Goal: Information Seeking & Learning: Find specific fact

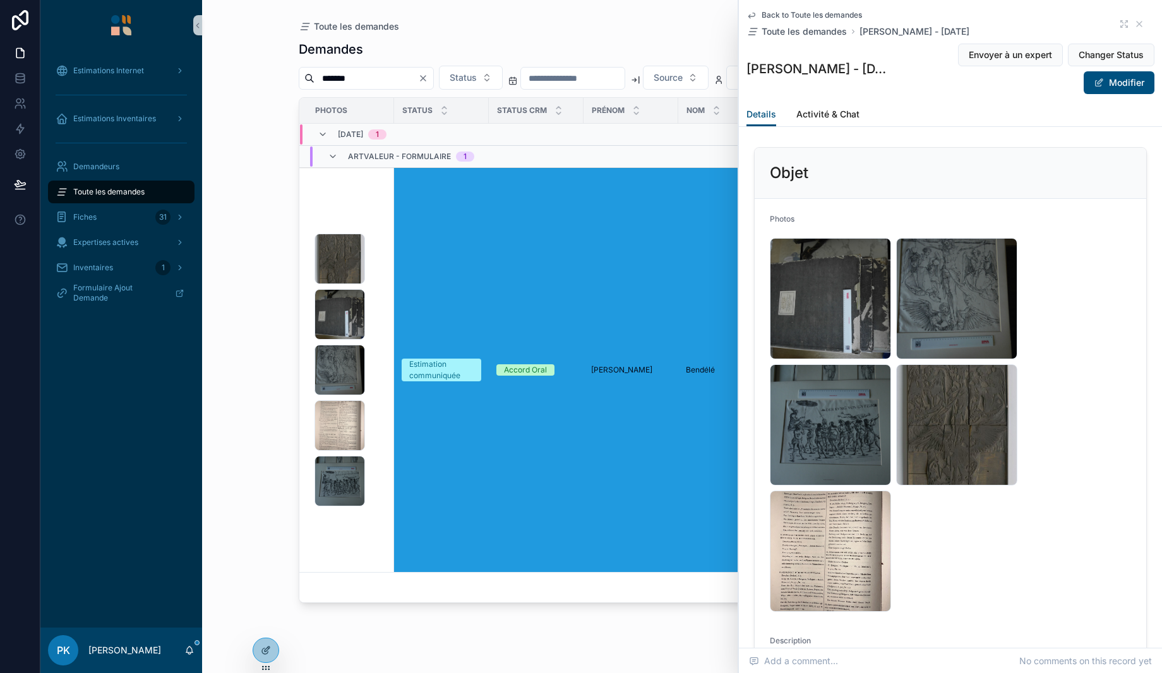
scroll to position [694, 0]
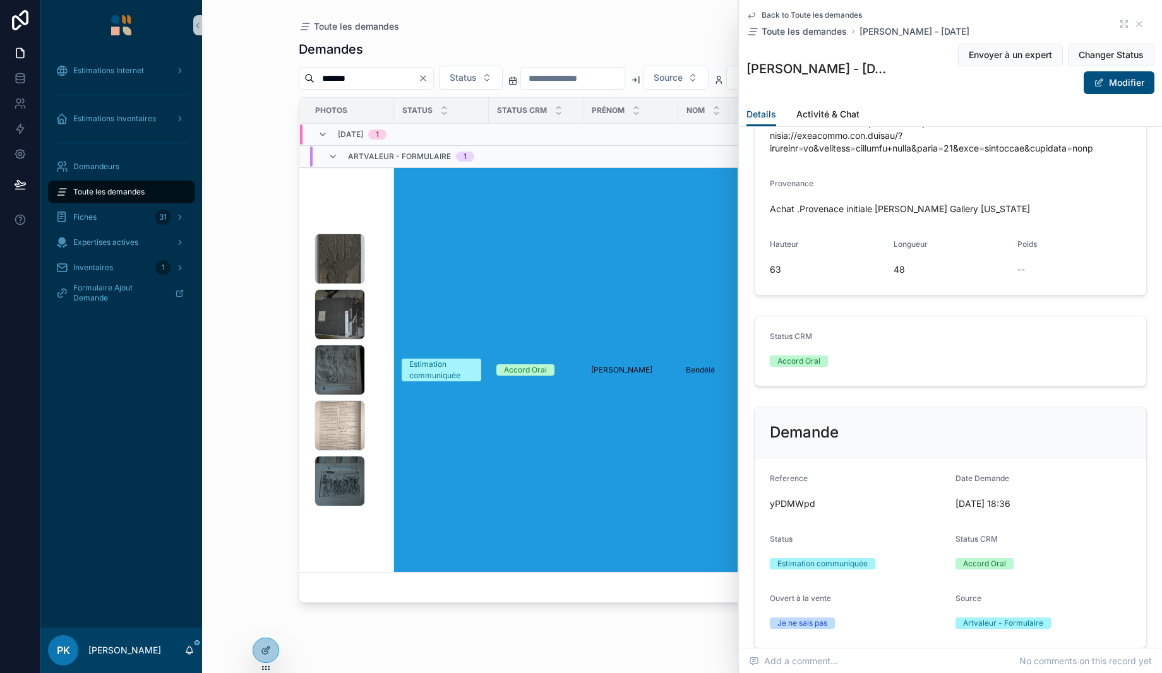
click at [359, 88] on div "*******" at bounding box center [366, 78] width 135 height 23
click at [362, 81] on input "*******" at bounding box center [366, 78] width 104 height 18
paste input "scrollable content"
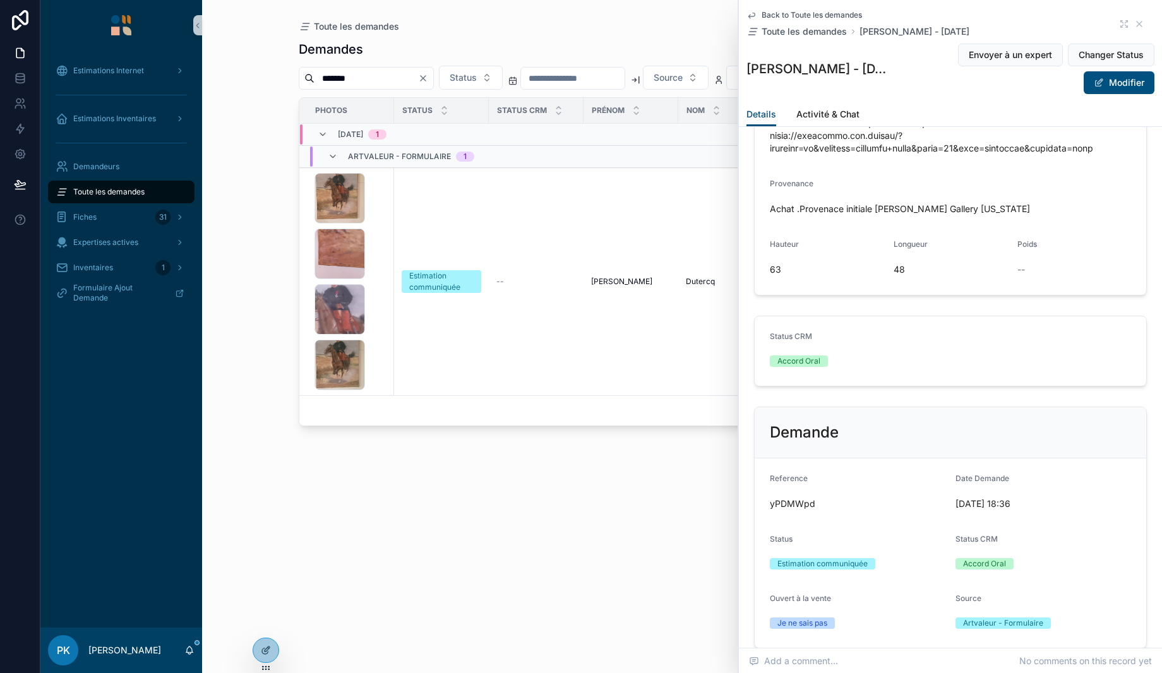
click at [381, 273] on div "1000001370 .jpg 1000001371 .jpg 1000001372 .jpg 1000001373 .jpg" at bounding box center [350, 281] width 72 height 217
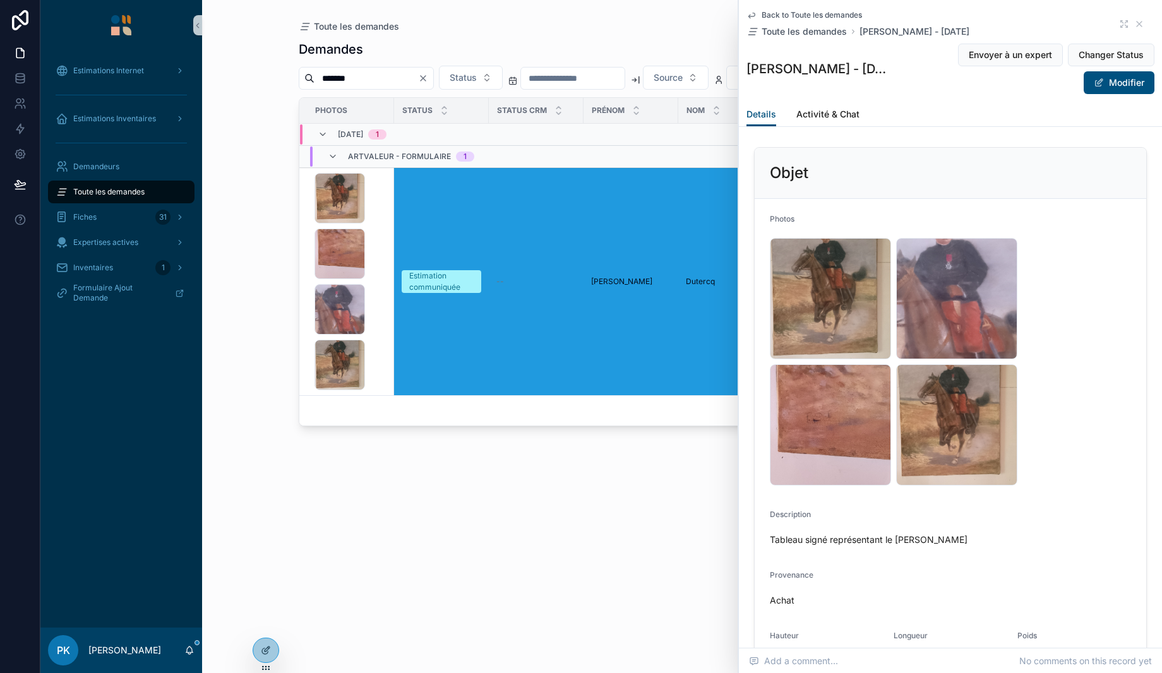
click at [852, 383] on div "1000001371 .jpg" at bounding box center [830, 424] width 121 height 121
click at [833, 408] on div "1000001371 .jpg" at bounding box center [830, 424] width 121 height 121
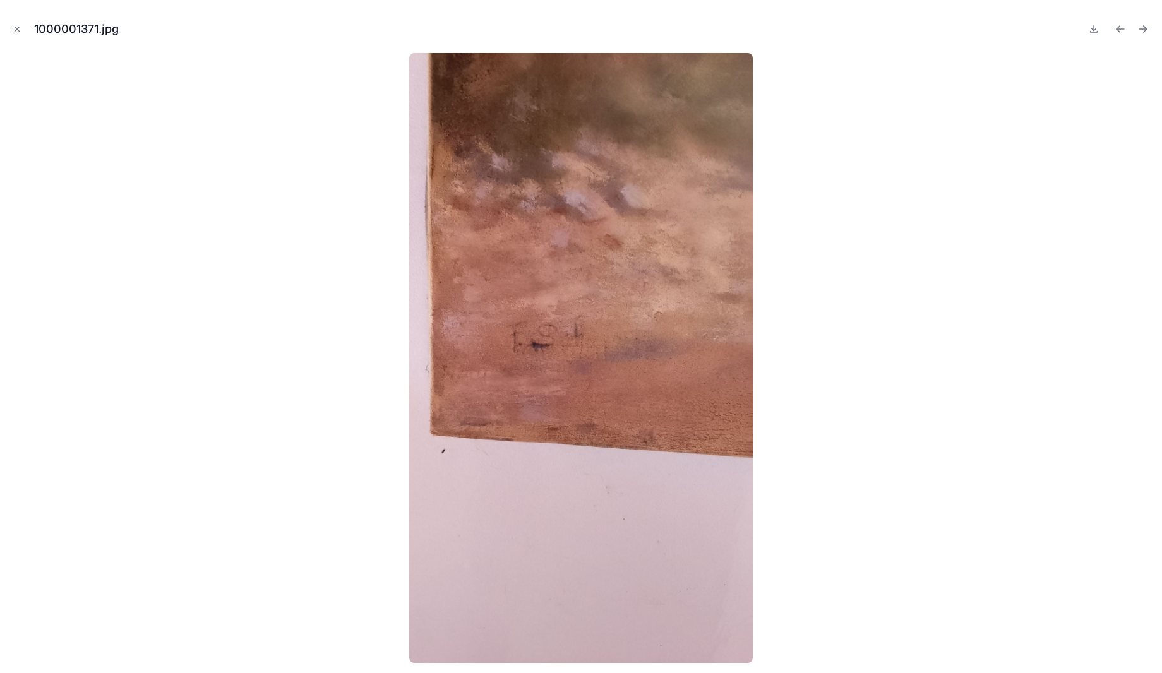
click at [15, 28] on icon "Close modal" at bounding box center [17, 29] width 9 height 9
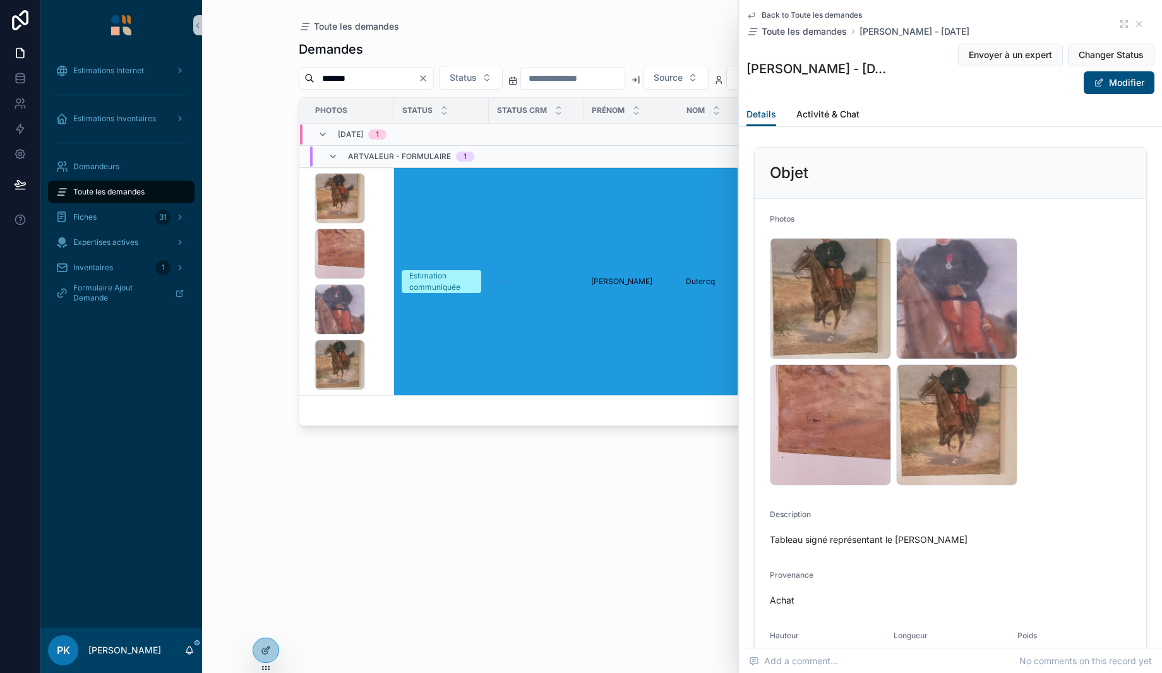
click at [355, 81] on input "*******" at bounding box center [366, 78] width 104 height 18
paste input "scrollable content"
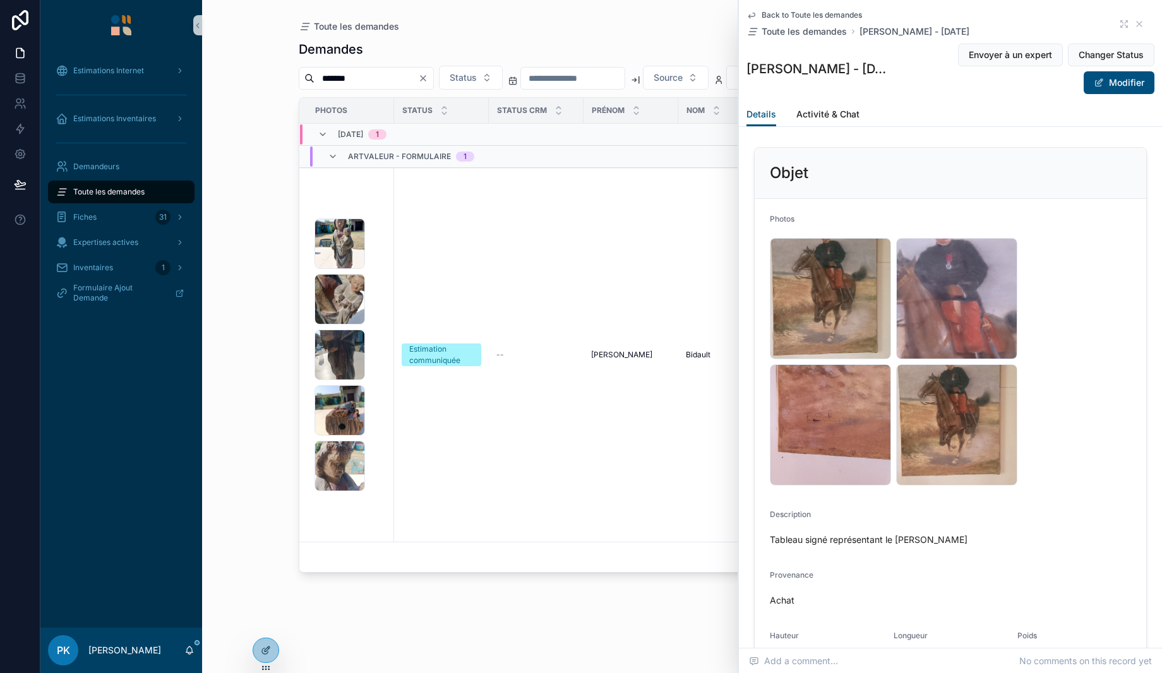
click at [372, 282] on div "IMG20250817105526 .jpg IMG20250817105540 .jpg IMG20250817105552 .jpg IMG2025081…" at bounding box center [350, 354] width 72 height 273
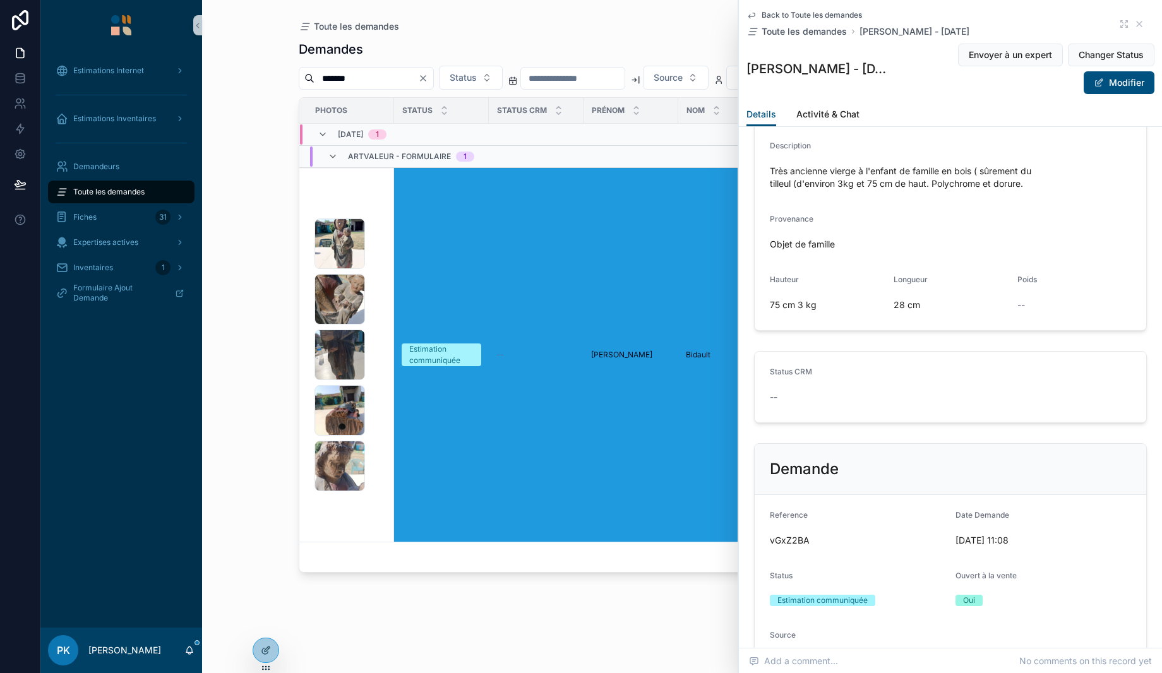
scroll to position [442, 0]
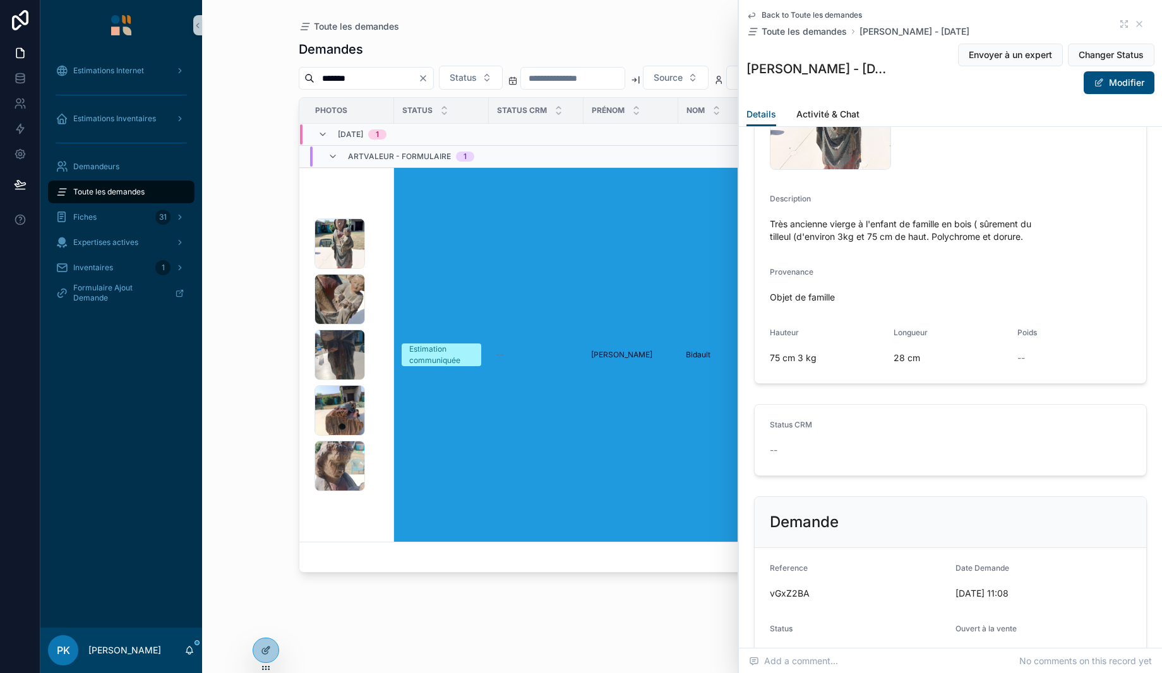
click at [372, 277] on div "IMG20250817105526 .jpg IMG20250817105540 .jpg IMG20250817105552 .jpg IMG2025081…" at bounding box center [350, 354] width 72 height 273
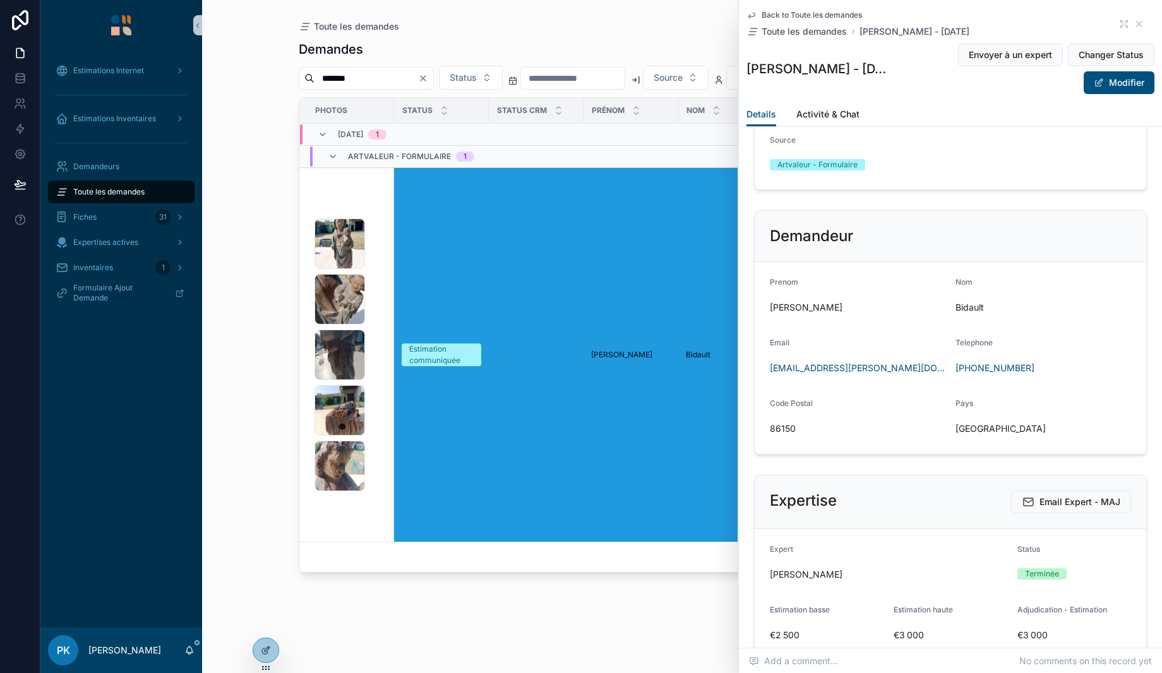
scroll to position [1010, 0]
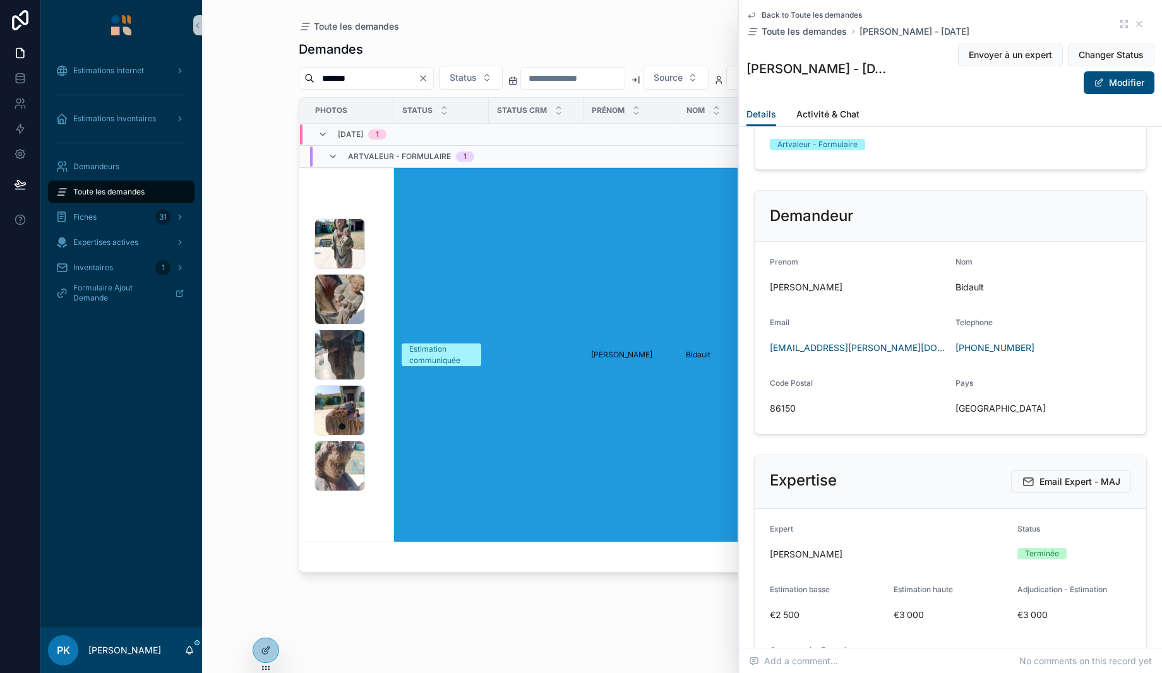
click at [786, 408] on span "86150" at bounding box center [858, 408] width 176 height 13
copy span "86150"
click at [366, 68] on div "*******" at bounding box center [366, 78] width 135 height 23
click at [372, 88] on div "*******" at bounding box center [366, 78] width 135 height 23
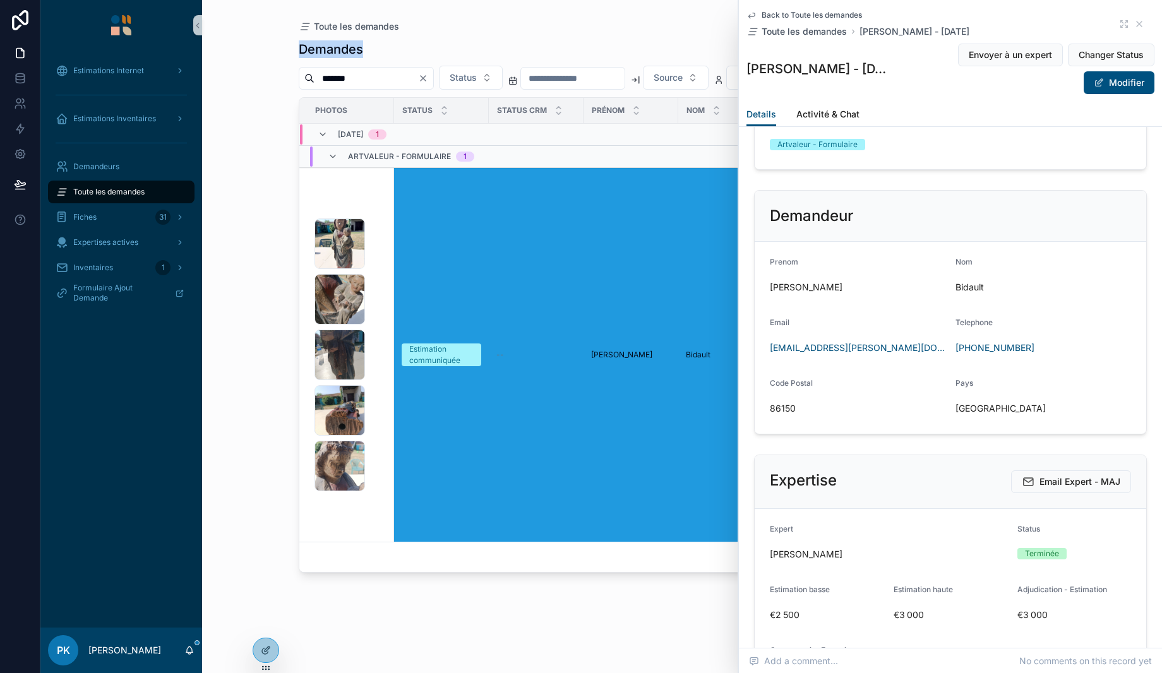
click at [372, 88] on div "*******" at bounding box center [366, 78] width 135 height 23
click at [374, 81] on input "*******" at bounding box center [366, 78] width 104 height 18
paste input "scrollable content"
type input "*******"
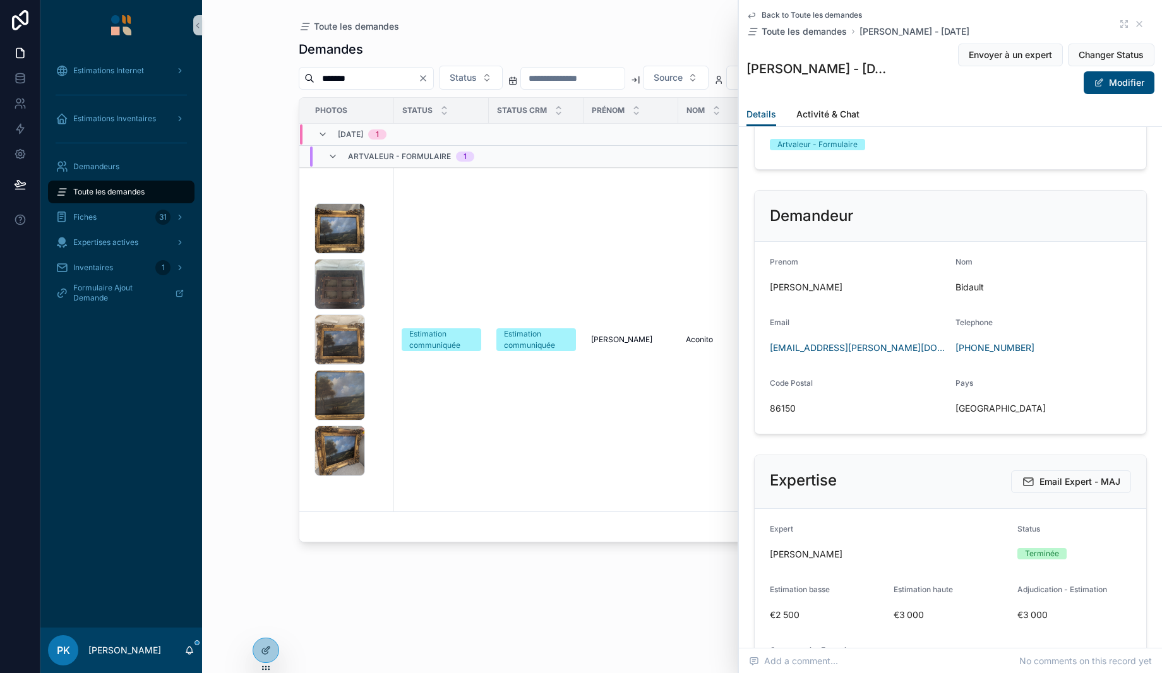
click at [385, 268] on div "1000010315 .jpg 1000010313 .jpg 1000010311 .jpg 1000010312 .jpg 1000010316 .jpg" at bounding box center [350, 339] width 72 height 273
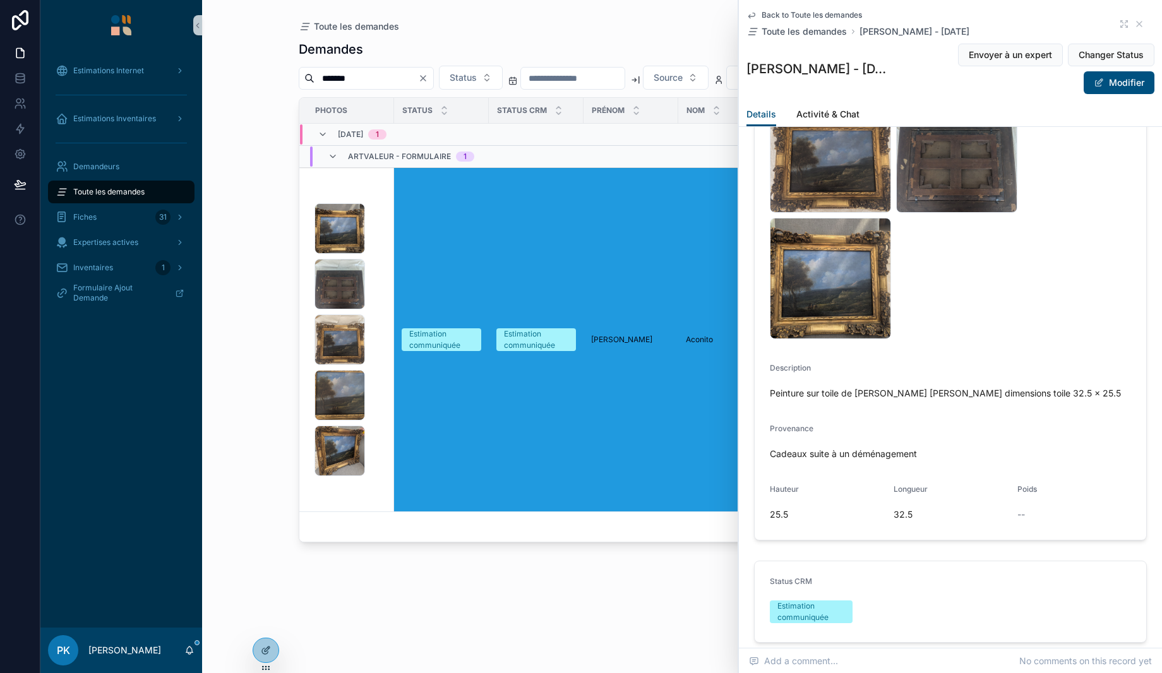
scroll to position [316, 0]
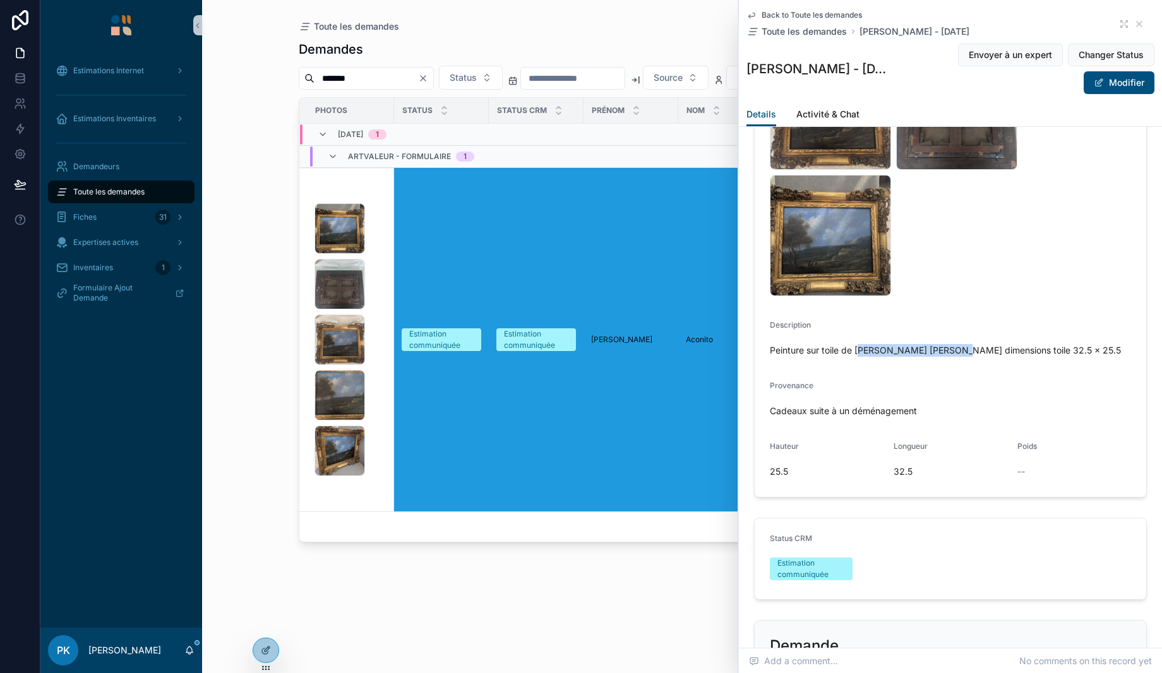
drag, startPoint x: 858, startPoint y: 351, endPoint x: 946, endPoint y: 351, distance: 88.4
click at [946, 351] on span "Peinture sur toile de Augustus wall calcott dimensions toile 32.5 x 25.5" at bounding box center [950, 350] width 361 height 13
drag, startPoint x: 943, startPoint y: 348, endPoint x: 855, endPoint y: 347, distance: 87.8
click at [855, 347] on span "Peinture sur toile de Augustus wall calcott dimensions toile 32.5 x 25.5" at bounding box center [950, 350] width 361 height 13
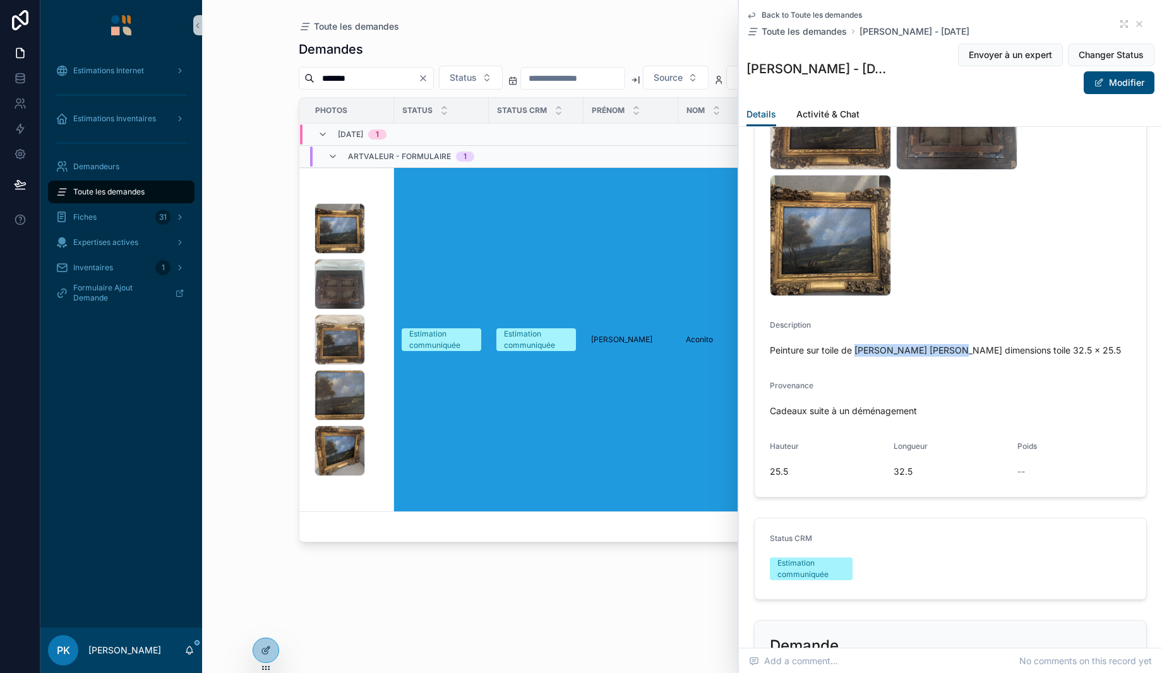
copy span "Augustus wall calcott"
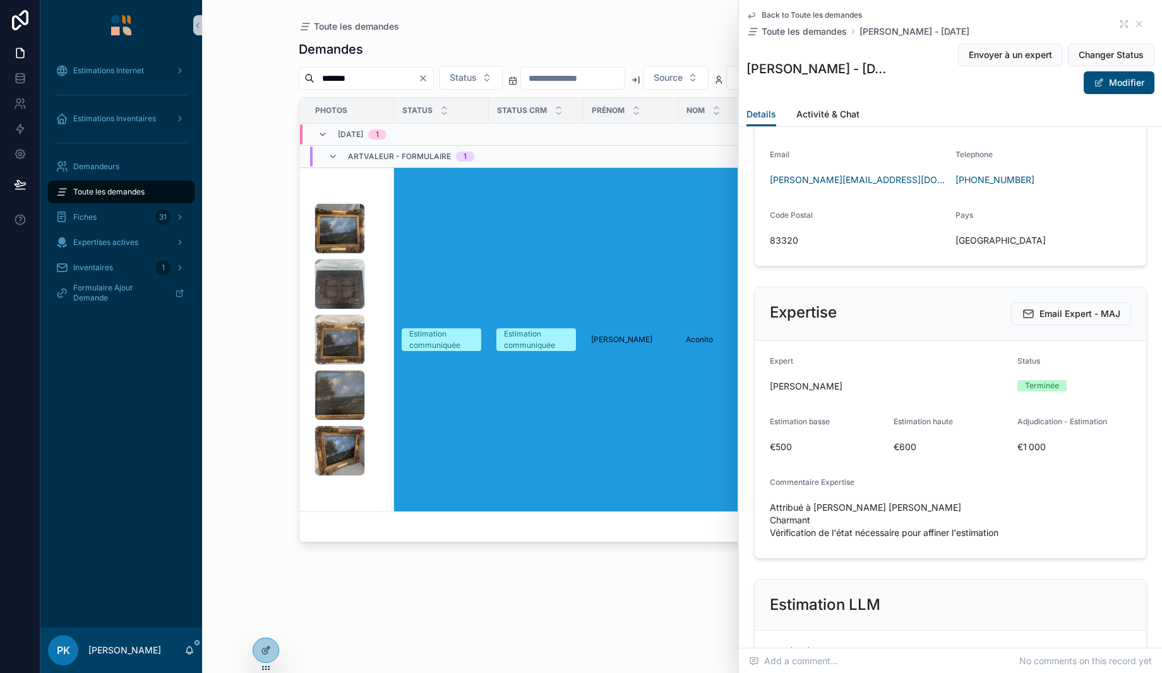
scroll to position [1200, 0]
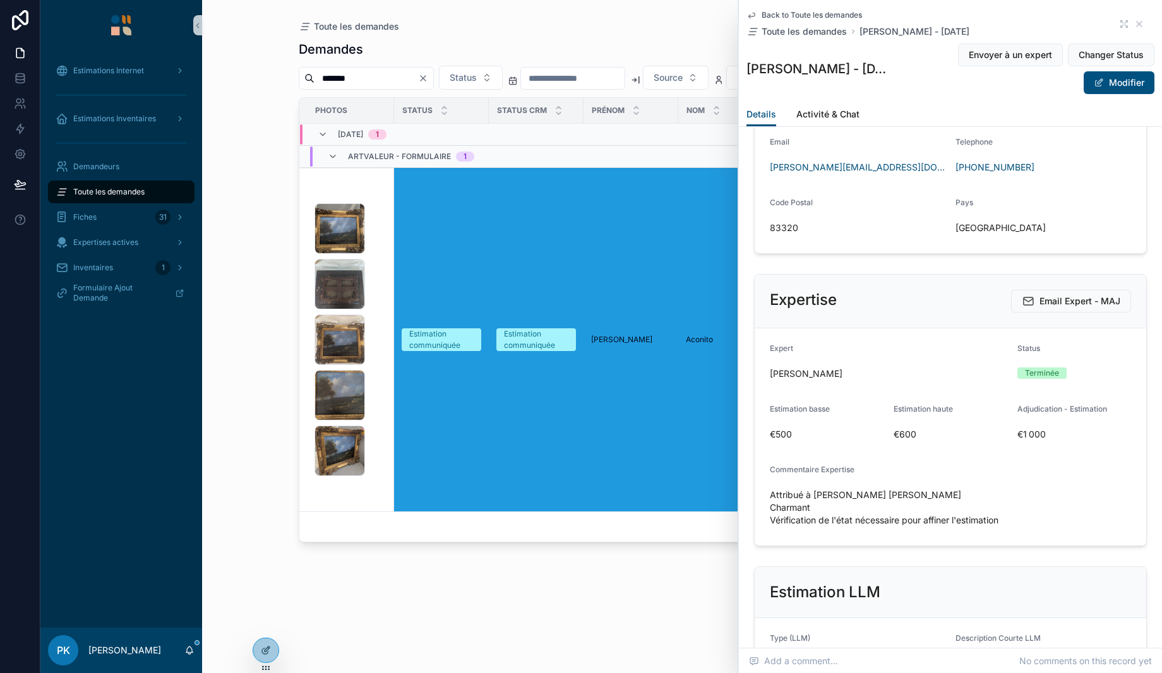
click at [333, 229] on div "1000010315 .jpg" at bounding box center [339, 228] width 51 height 51
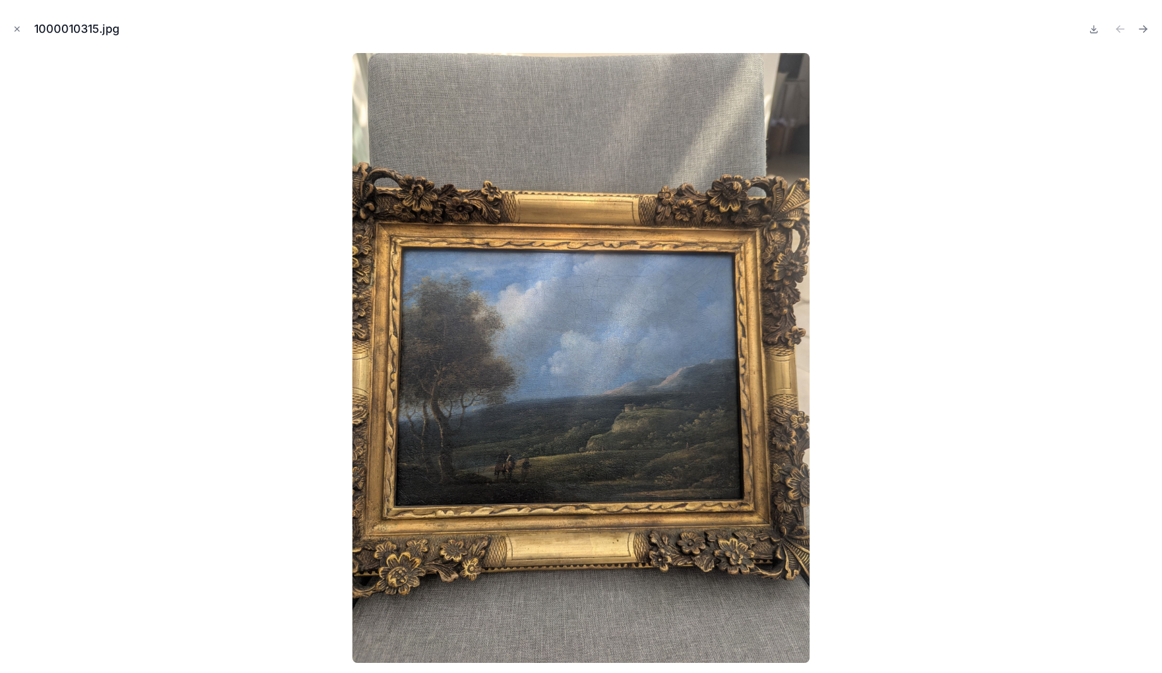
click at [13, 28] on icon "Close modal" at bounding box center [17, 29] width 9 height 9
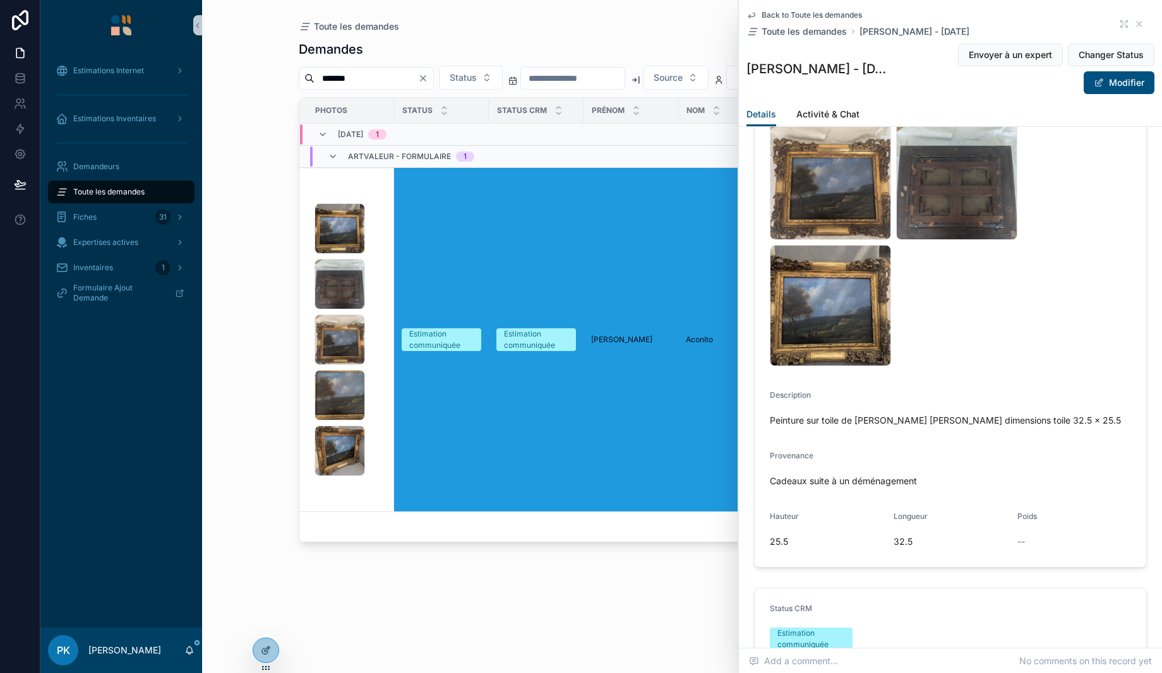
scroll to position [253, 0]
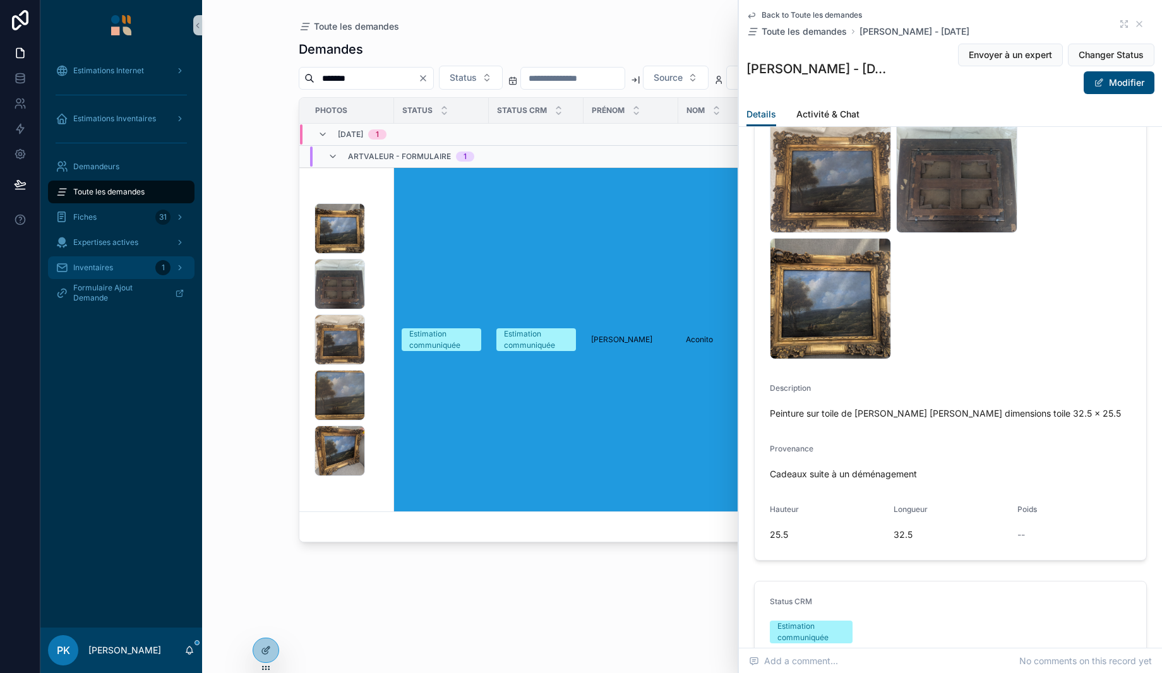
click at [98, 268] on span "Inventaires" at bounding box center [93, 268] width 40 height 10
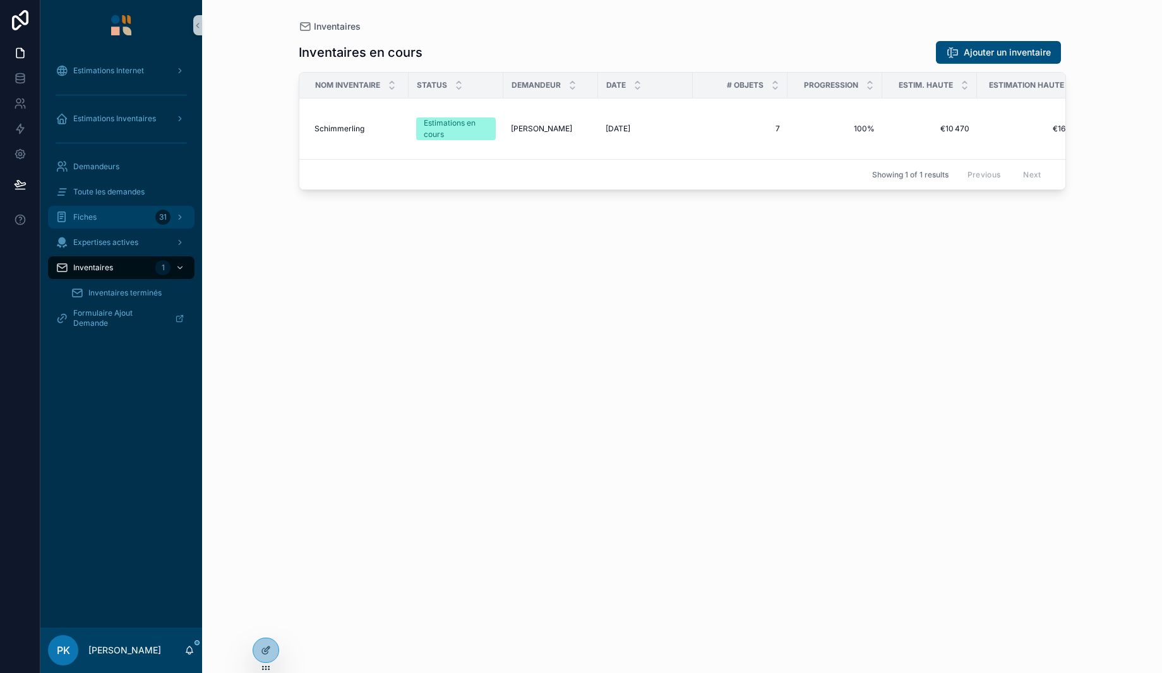
click at [121, 215] on div "Fiches 31" at bounding box center [121, 217] width 131 height 20
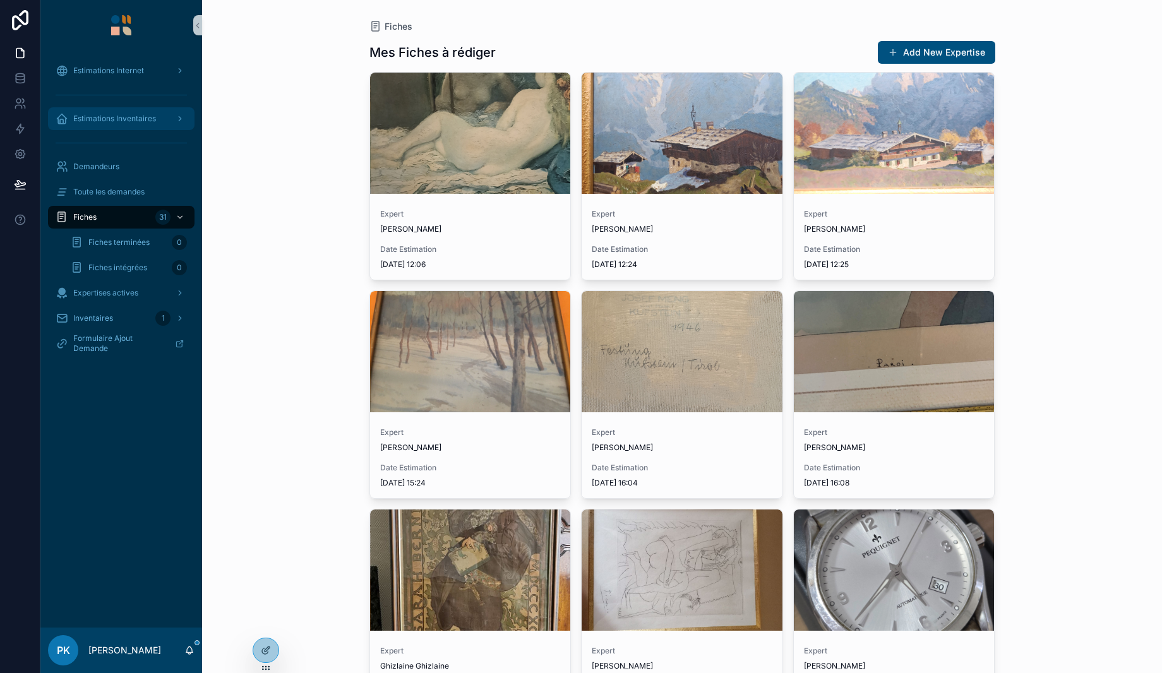
click at [131, 121] on span "Estimations Inventaires" at bounding box center [114, 119] width 83 height 10
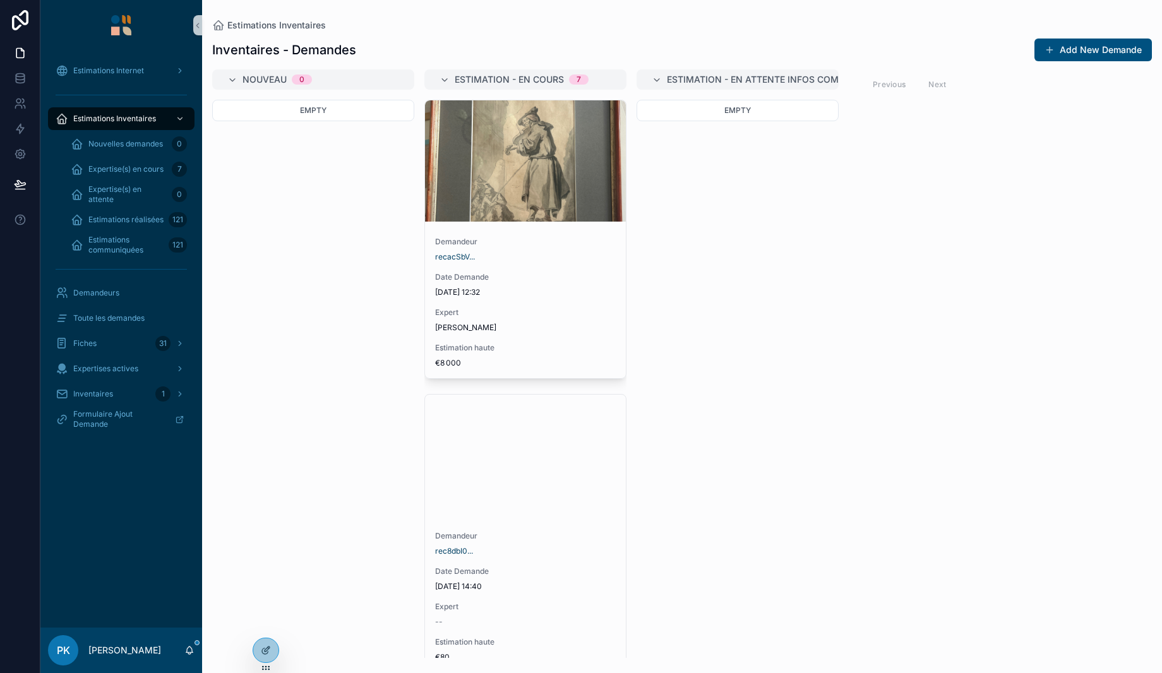
click at [217, 310] on div "Empty" at bounding box center [313, 379] width 202 height 558
click at [136, 318] on span "Toute les demandes" at bounding box center [108, 318] width 71 height 10
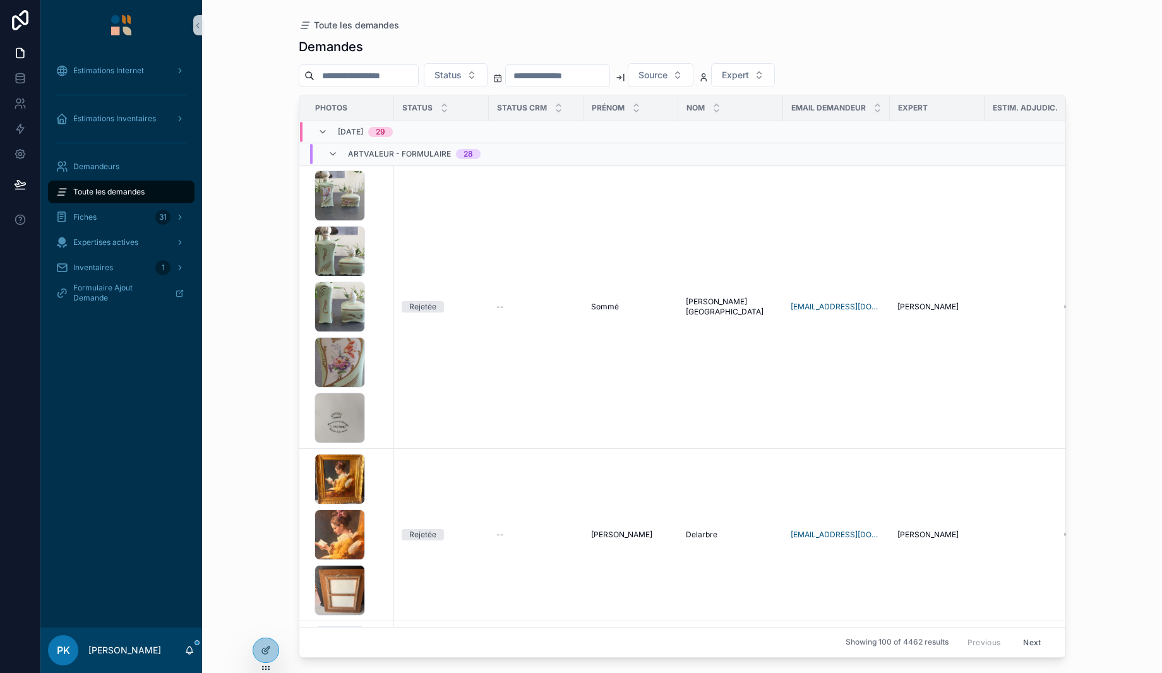
click at [354, 68] on input "scrollable content" at bounding box center [366, 76] width 104 height 18
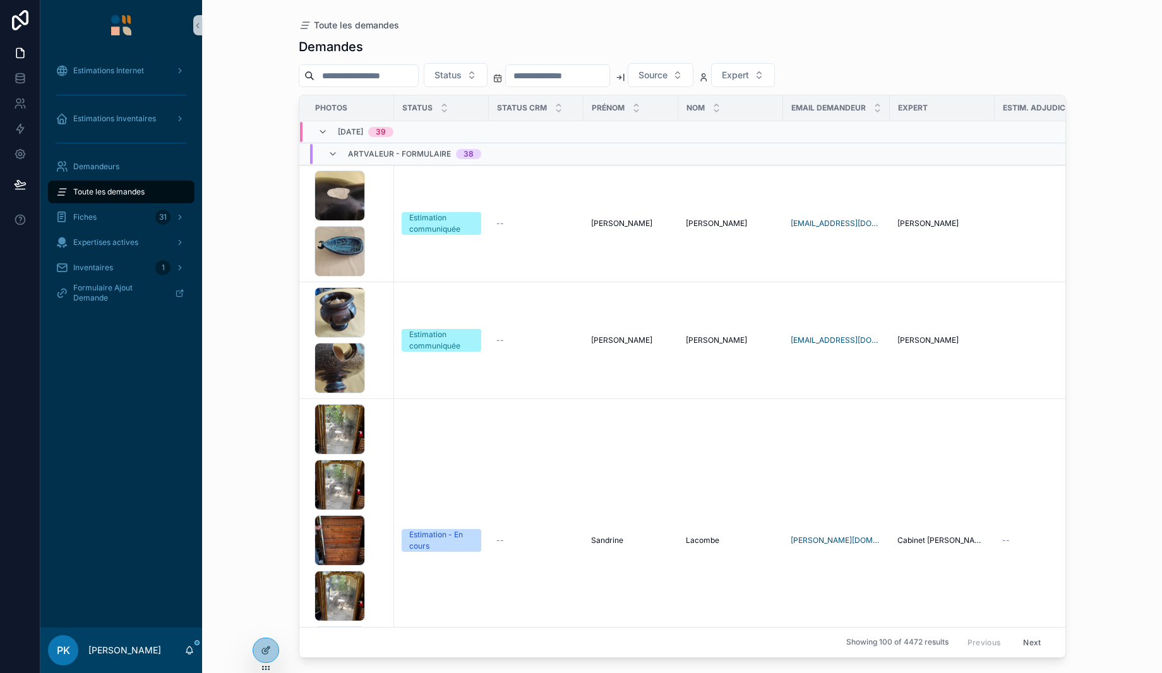
paste input "*******"
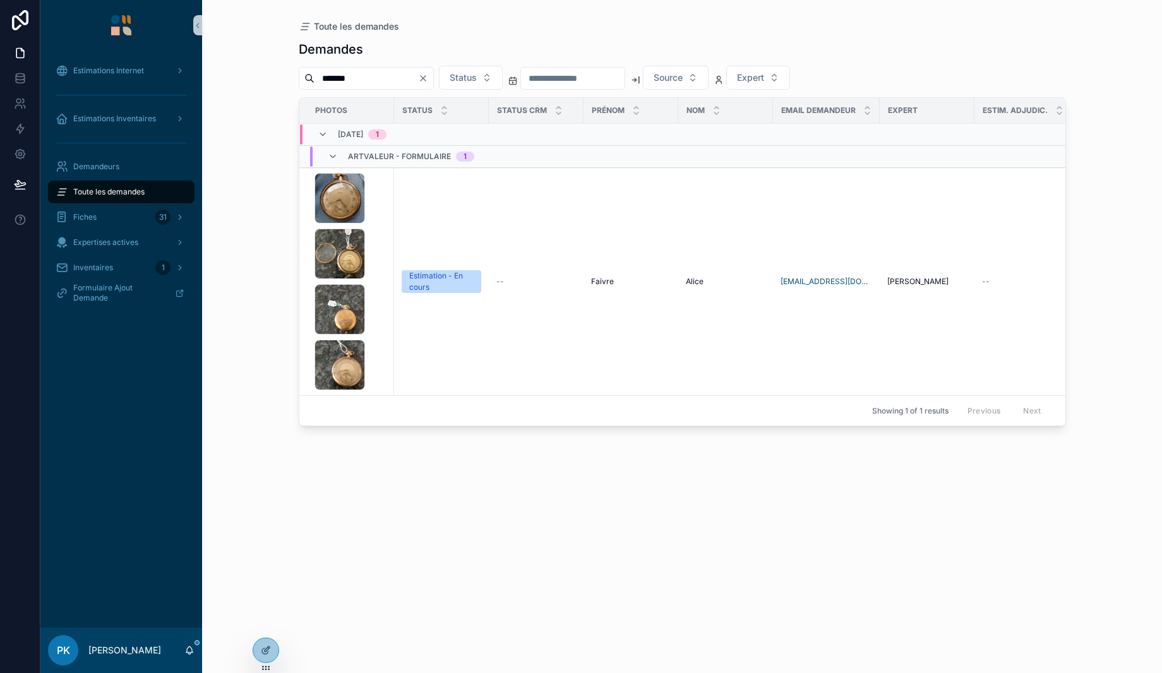
type input "*******"
click at [378, 199] on div "1000001255 .jpg 20250901_140504 .jpg 20250901_140407 .jpg 20250901_140318 .jpg" at bounding box center [350, 281] width 72 height 217
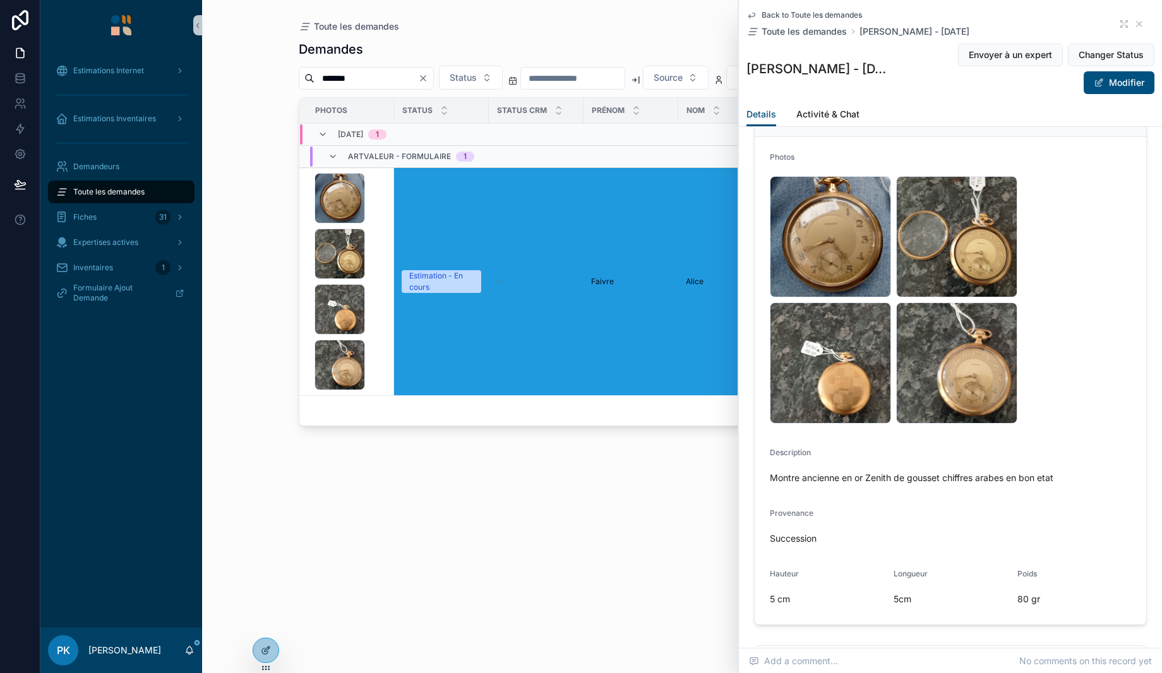
scroll to position [63, 0]
click at [1088, 425] on div "1000001255 .jpg 20250901_140504 .jpg 20250901_140407 .jpg 20250901_140318 .jpg" at bounding box center [950, 298] width 361 height 255
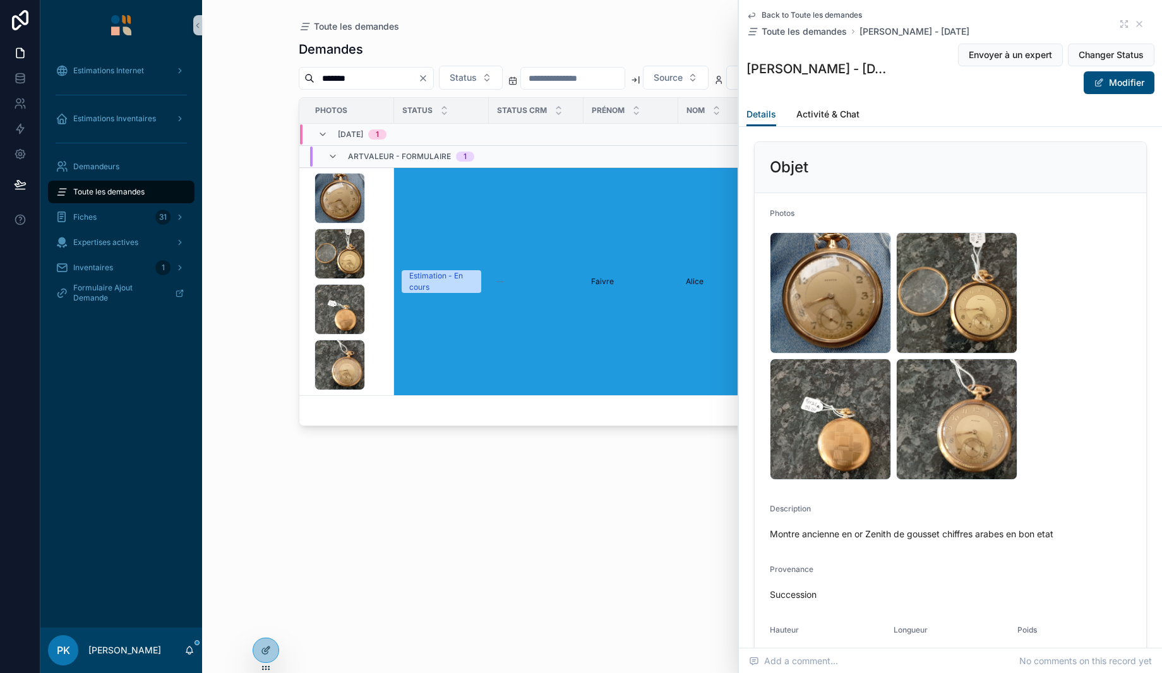
scroll to position [0, 0]
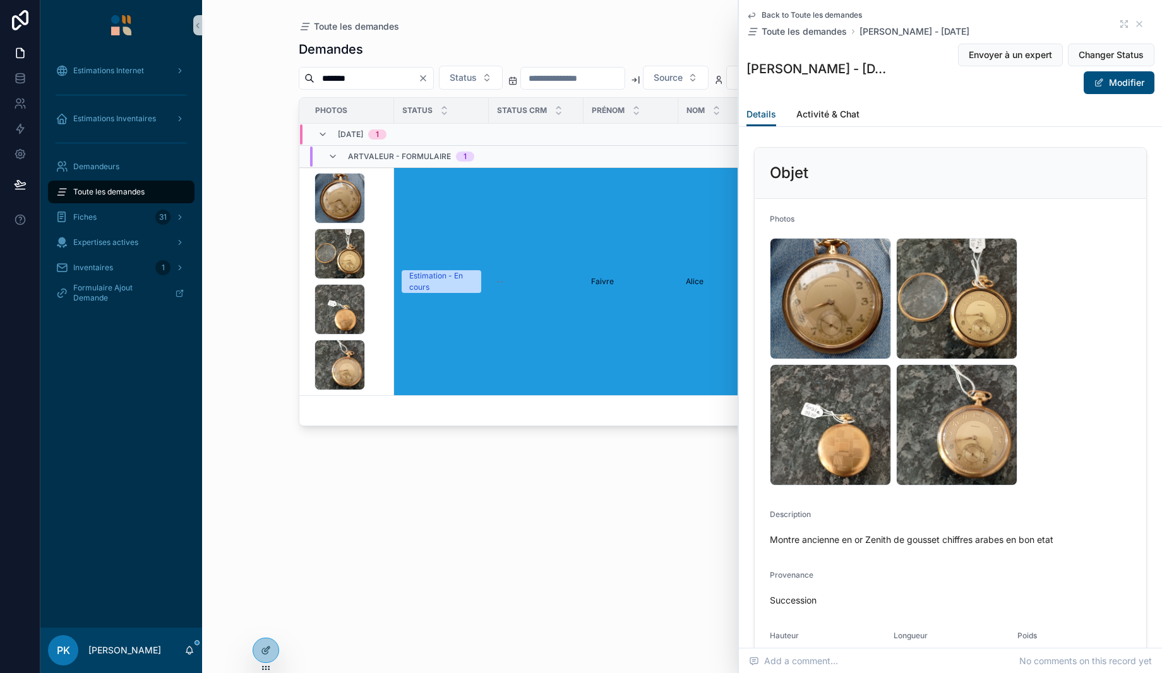
drag, startPoint x: 1116, startPoint y: 84, endPoint x: 1101, endPoint y: 105, distance: 25.9
click at [1116, 83] on button "Modifier" at bounding box center [1118, 82] width 71 height 23
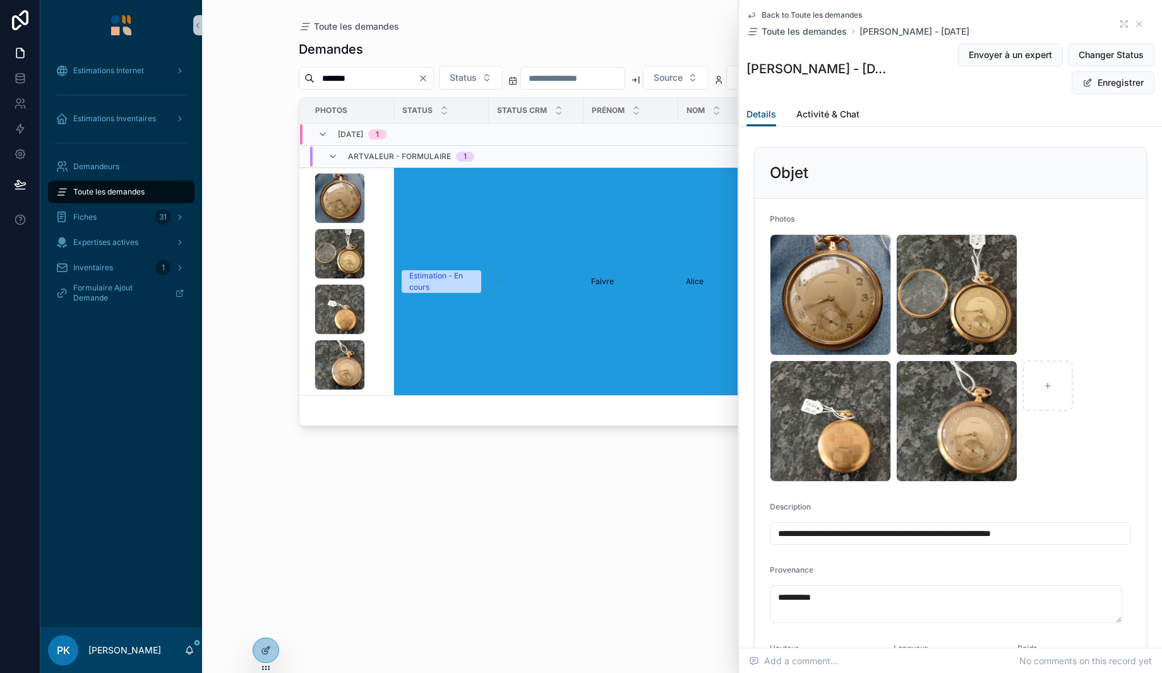
click at [1072, 534] on input "**********" at bounding box center [950, 534] width 360 height 18
type input "**********"
click at [1052, 396] on div "scrollable content" at bounding box center [1047, 385] width 51 height 51
drag, startPoint x: 1100, startPoint y: 528, endPoint x: 1158, endPoint y: 528, distance: 58.1
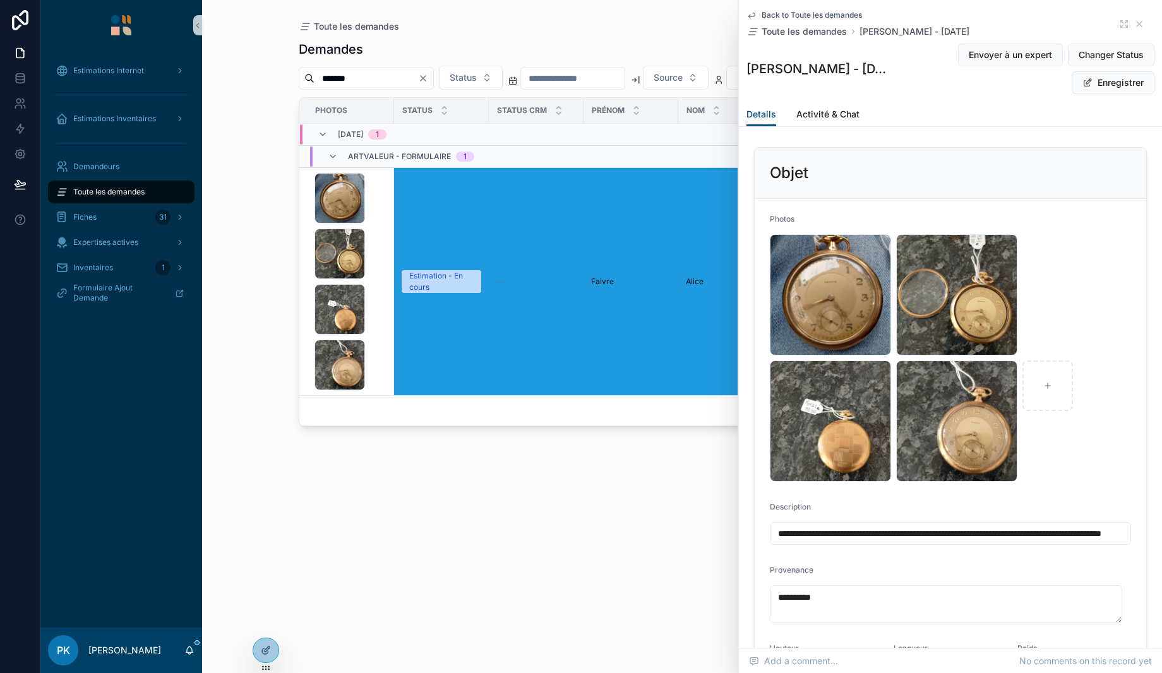
click at [1158, 528] on div "**********" at bounding box center [950, 324] width 423 height 648
click at [1109, 525] on input "**********" at bounding box center [945, 534] width 351 height 18
click at [1071, 529] on input "**********" at bounding box center [945, 534] width 351 height 18
type input "**********"
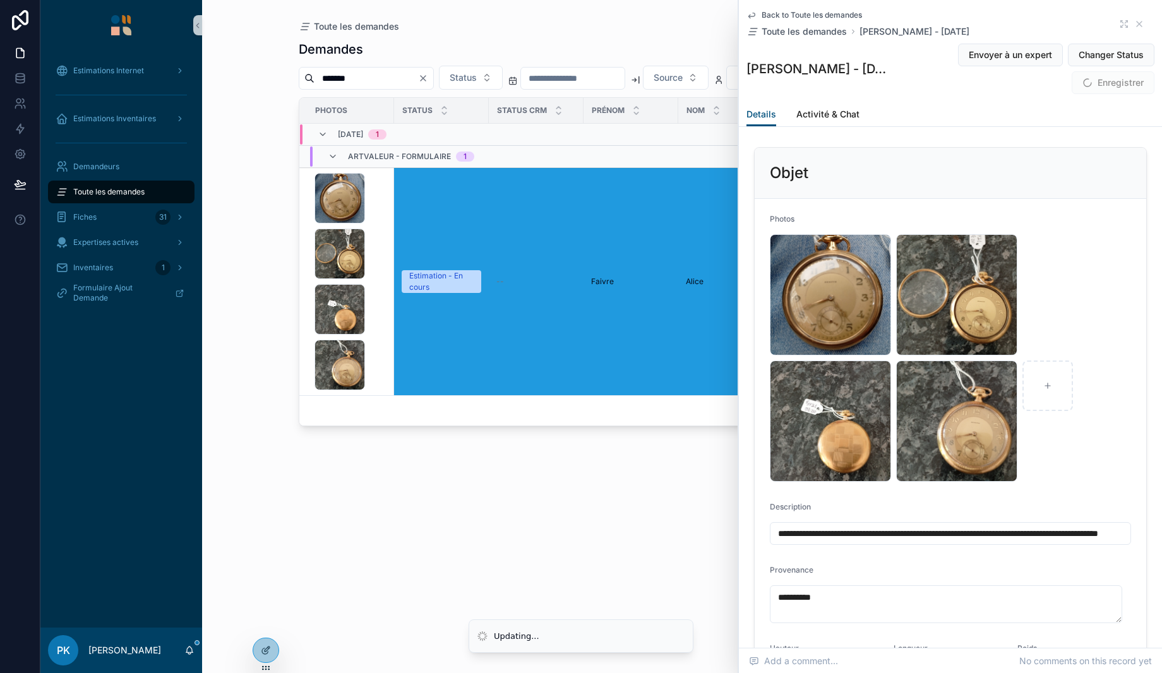
click at [1112, 85] on span "Enregistrer" at bounding box center [1112, 82] width 83 height 23
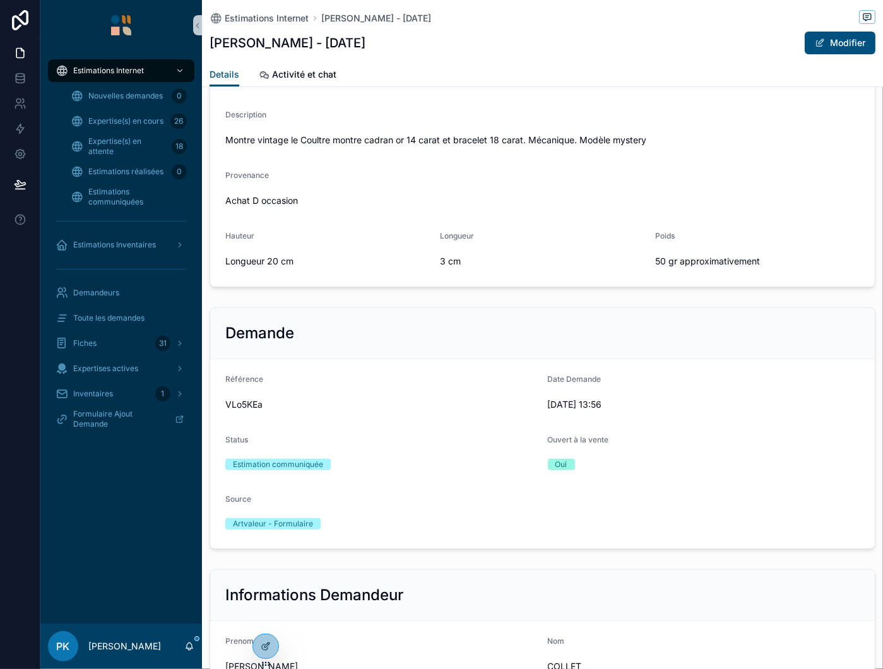
scroll to position [253, 0]
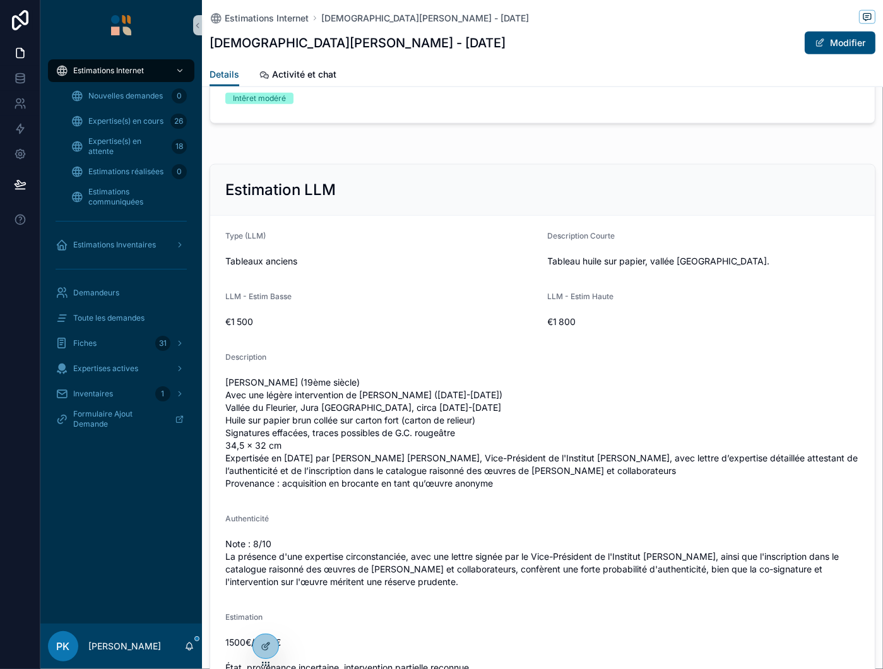
scroll to position [1389, 0]
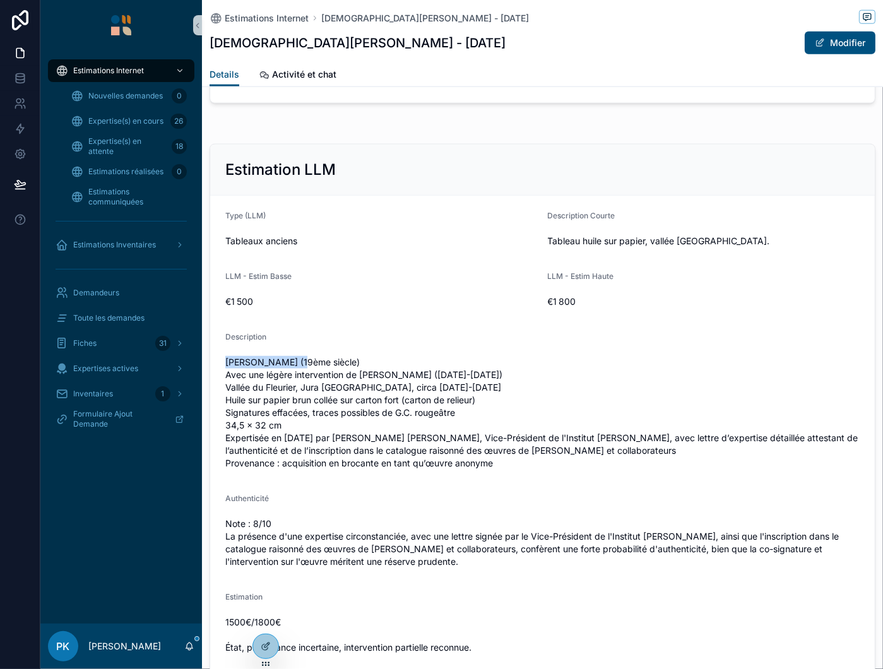
drag, startPoint x: 225, startPoint y: 361, endPoint x: 292, endPoint y: 359, distance: 66.9
click at [292, 359] on form "Type (LLM) Tableaux anciens Description Courte Tableau huile sur papier, vallée…" at bounding box center [542, 434] width 665 height 477
copy span "Marcel Ordinaire"
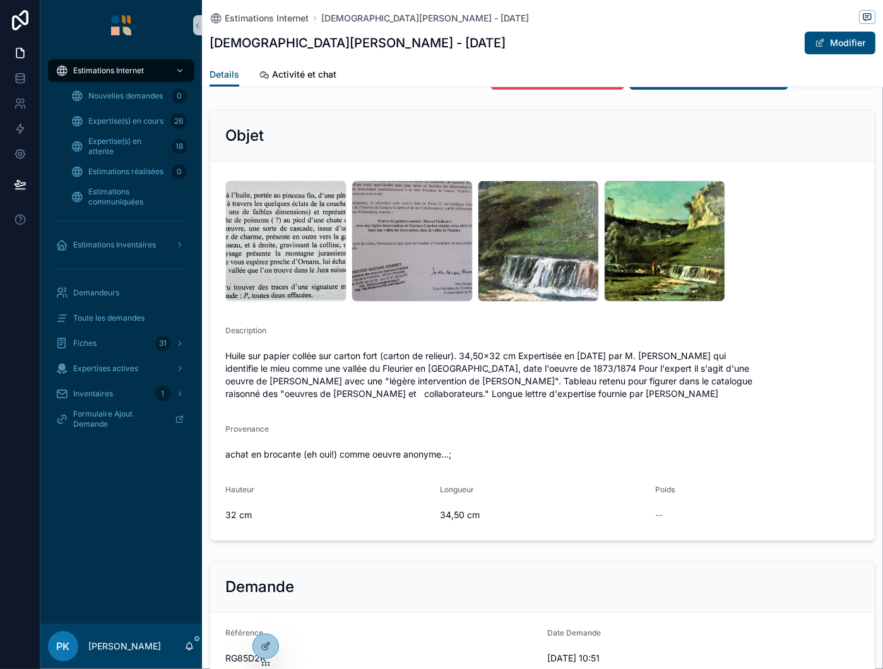
scroll to position [0, 0]
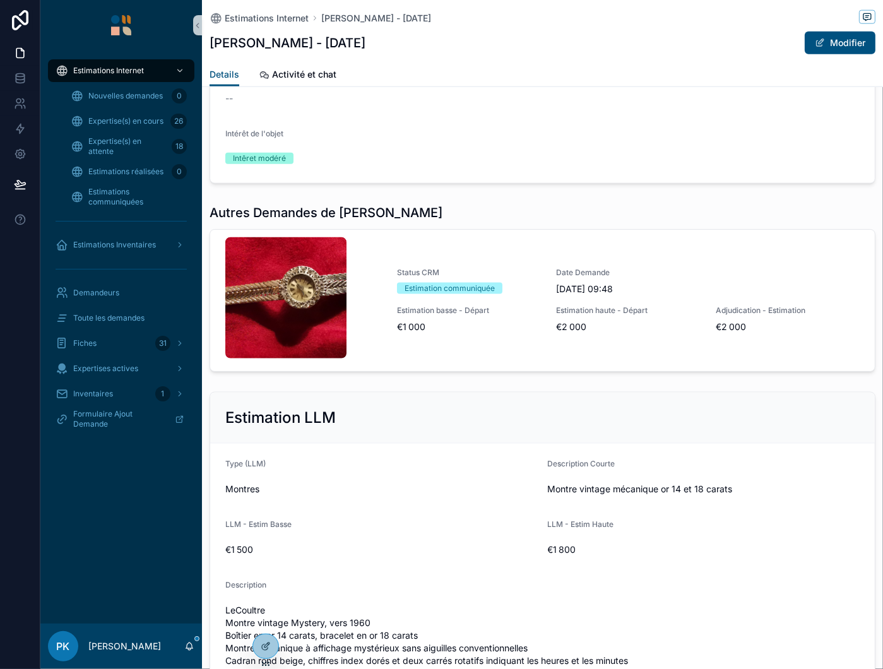
scroll to position [1452, 0]
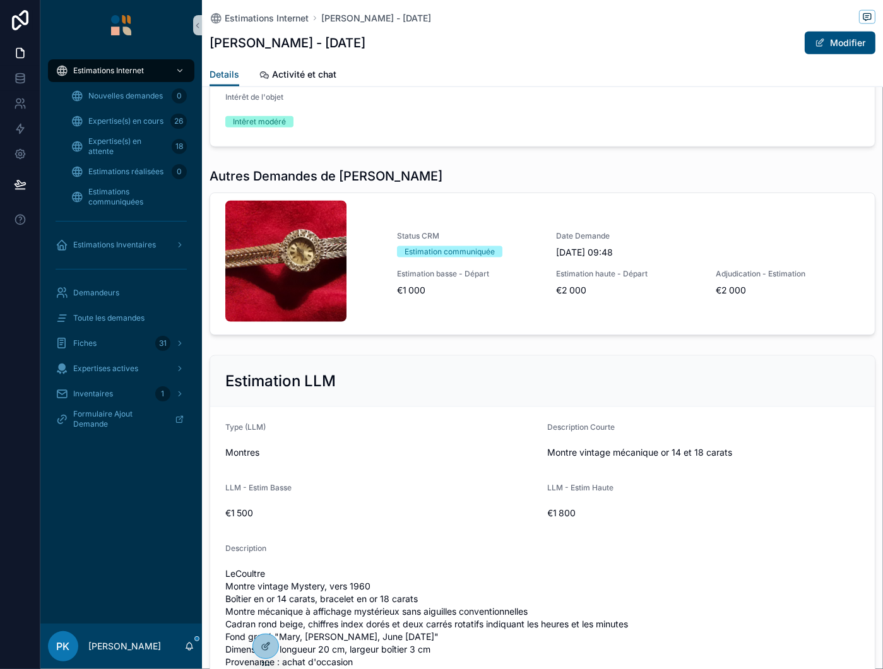
click at [452, 296] on link "Status CRM Estimation communiquée Date Demande 29/08/2025 09:48 Estimation bass…" at bounding box center [542, 263] width 665 height 141
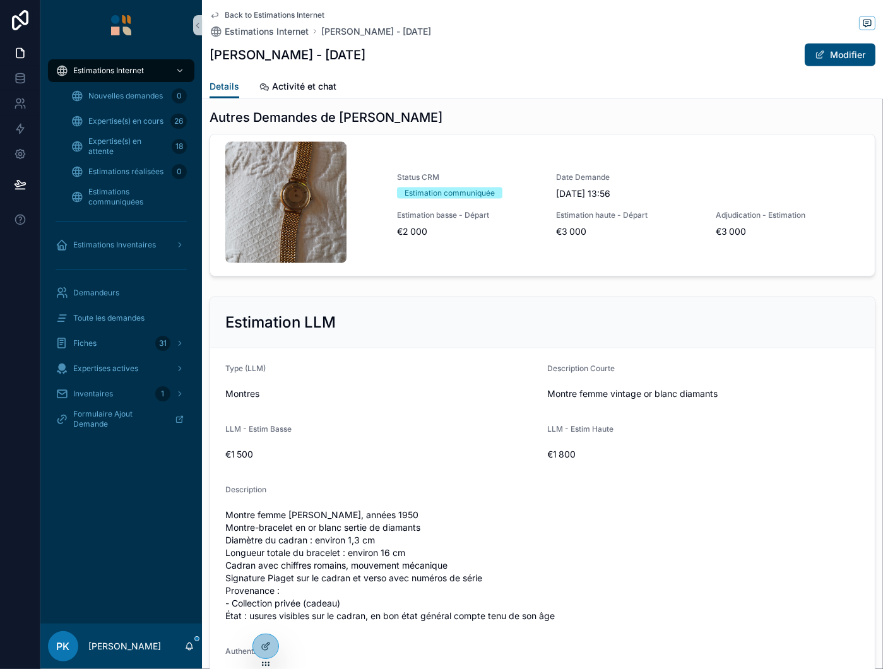
scroll to position [1578, 0]
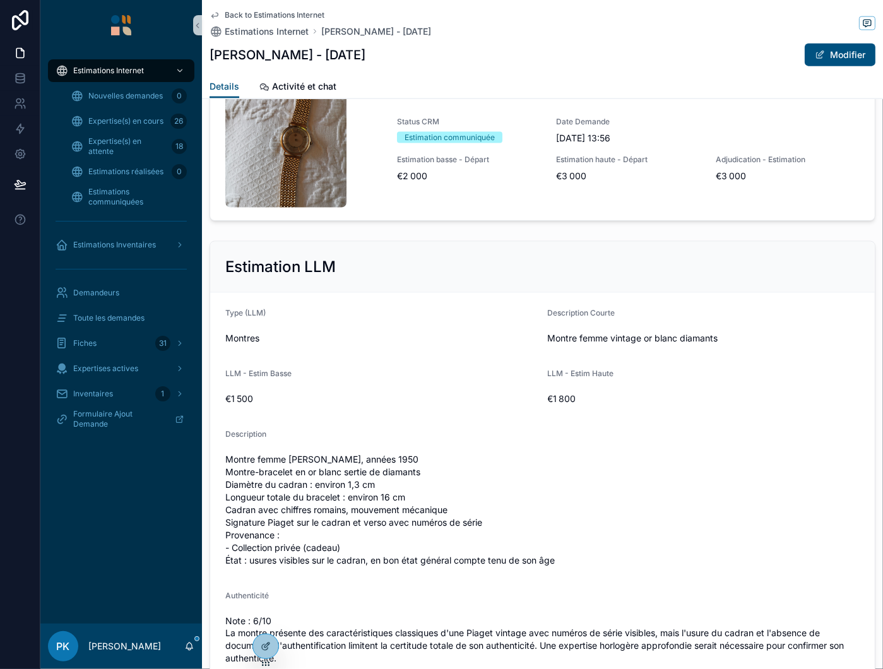
click at [470, 220] on link "Status CRM Estimation communiquée Date Demande 29/08/2025 13:56 Estimation bass…" at bounding box center [542, 149] width 665 height 141
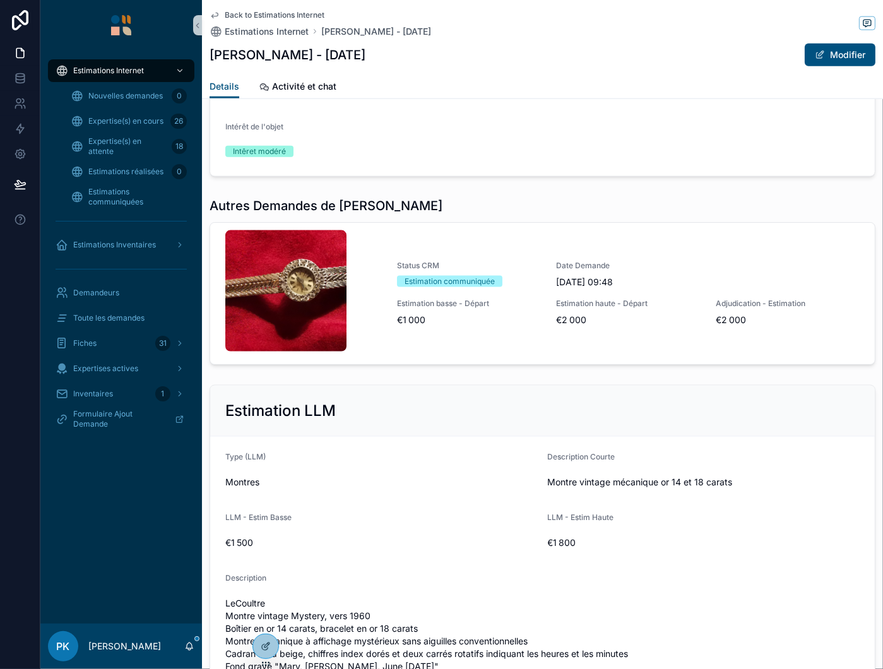
scroll to position [1452, 0]
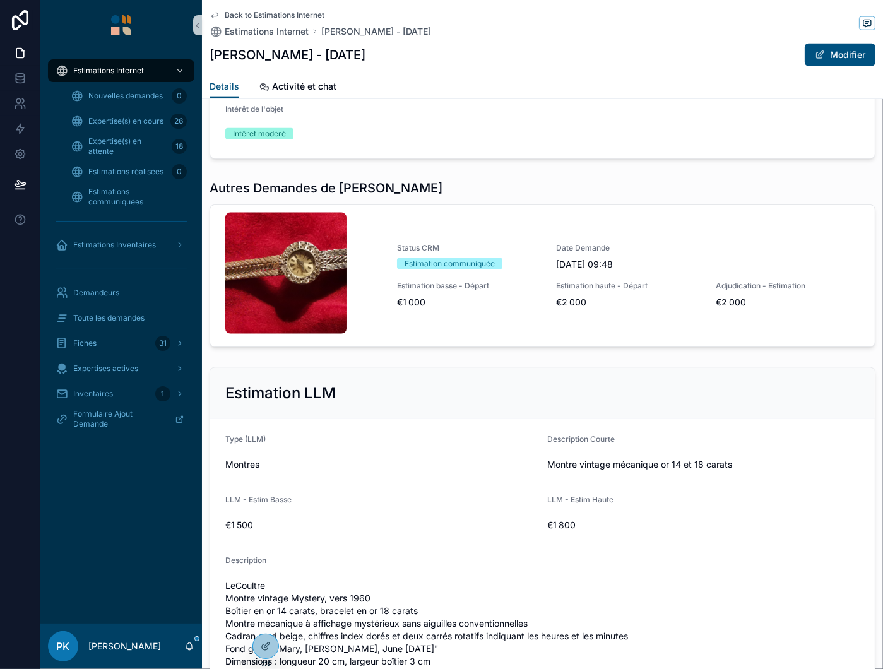
click at [513, 306] on link "Status CRM Estimation communiquée Date Demande 29/08/2025 09:48 Estimation bass…" at bounding box center [542, 275] width 665 height 141
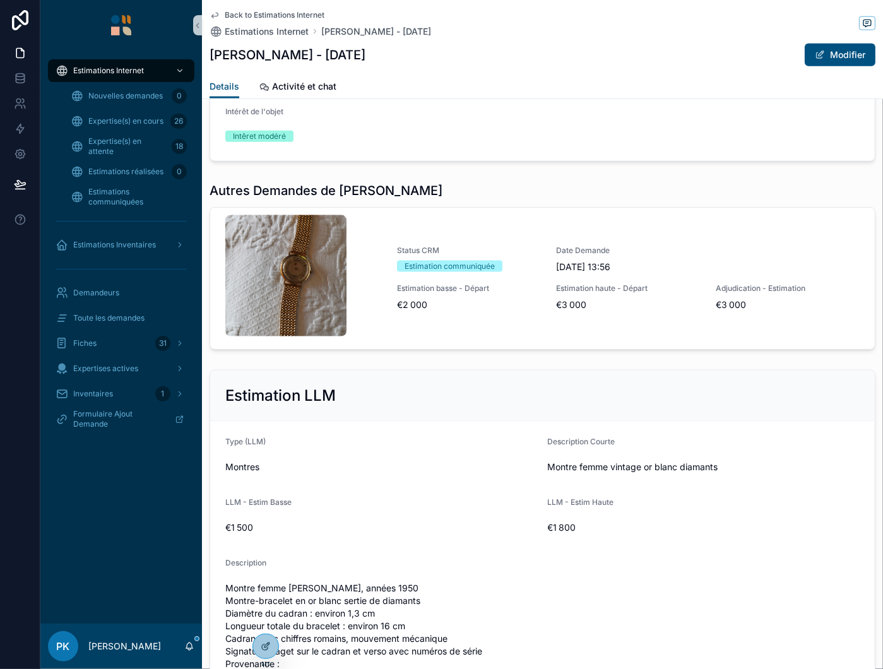
scroll to position [1515, 0]
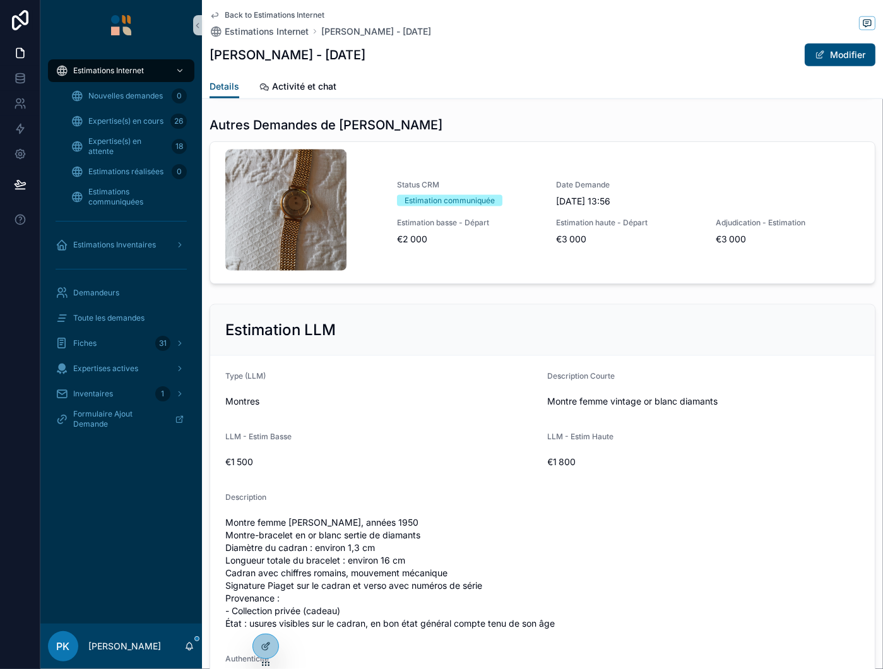
click at [0, 0] on icon "scrollable content" at bounding box center [0, 0] width 0 height 0
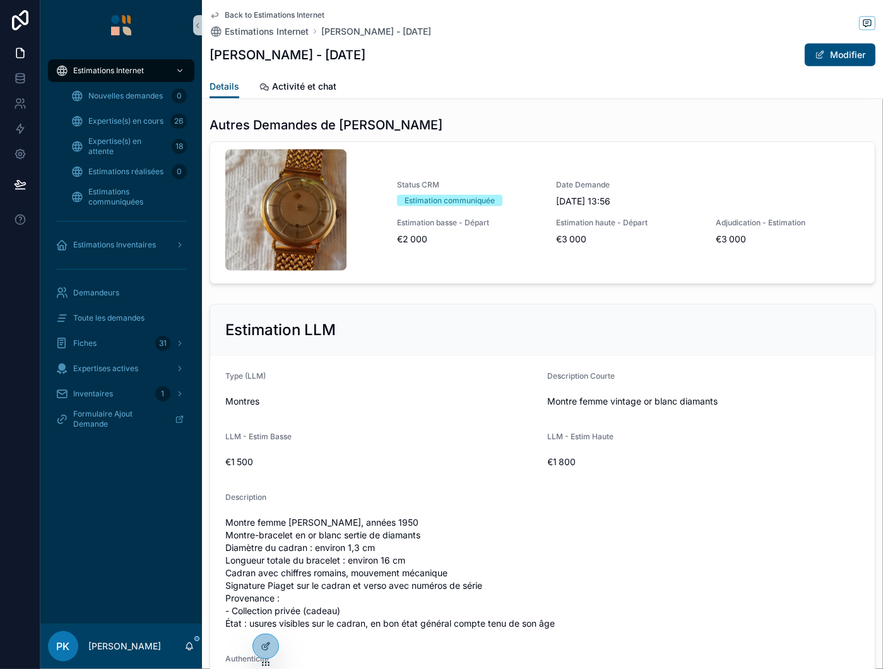
click at [0, 0] on icon "scrollable content" at bounding box center [0, 0] width 0 height 0
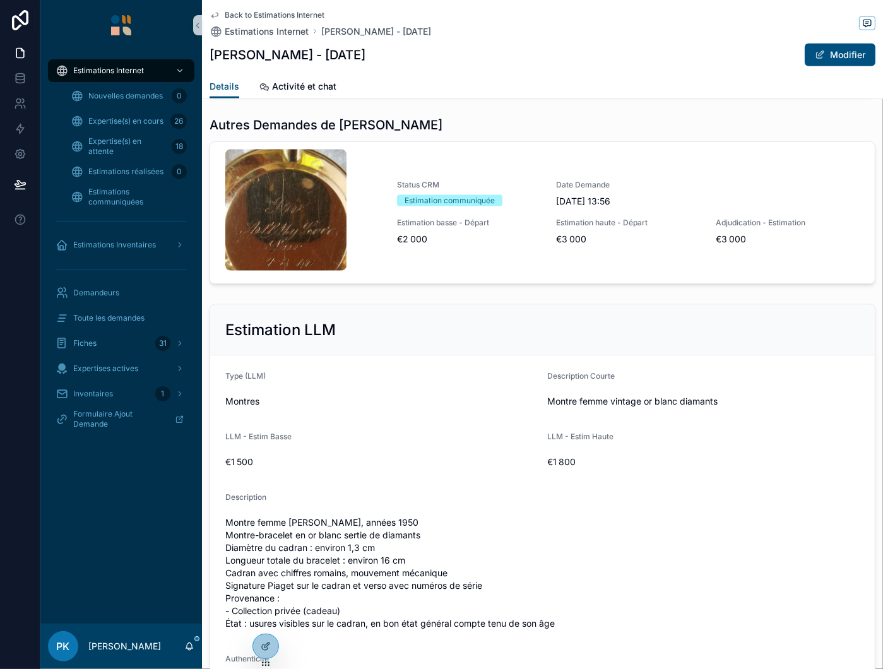
click at [0, 0] on icon "scrollable content" at bounding box center [0, 0] width 0 height 0
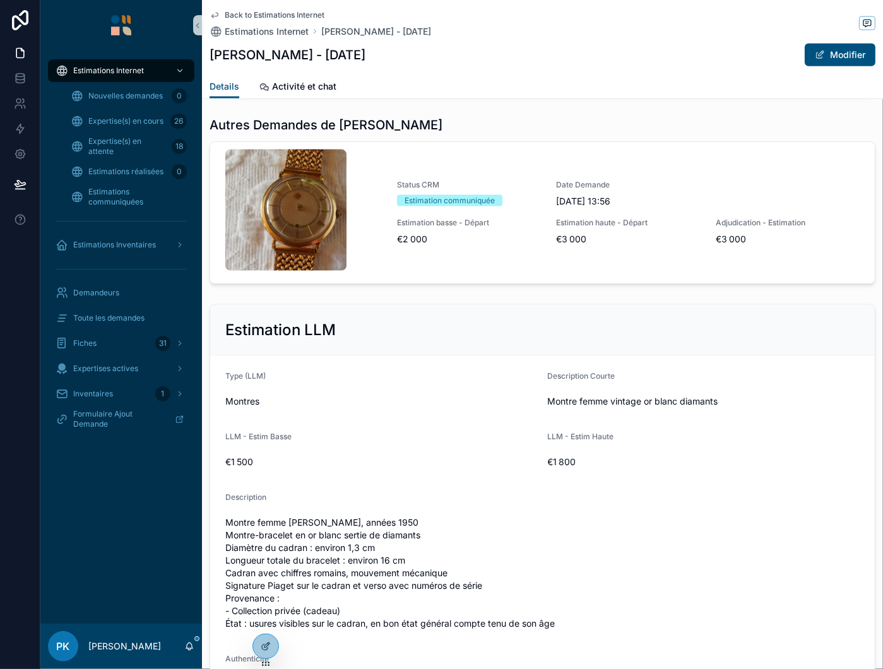
click at [0, 0] on icon "scrollable content" at bounding box center [0, 0] width 0 height 0
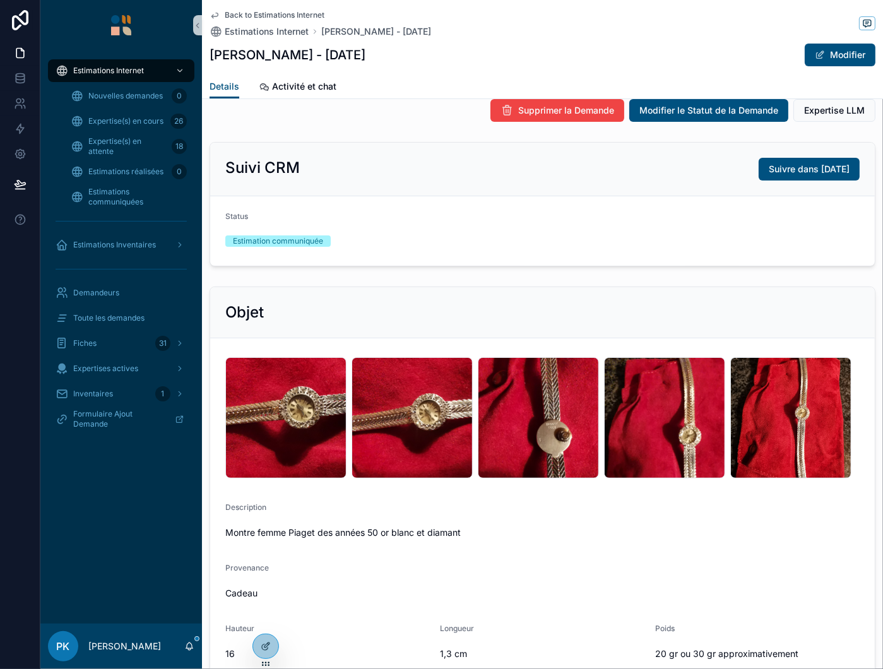
scroll to position [0, 0]
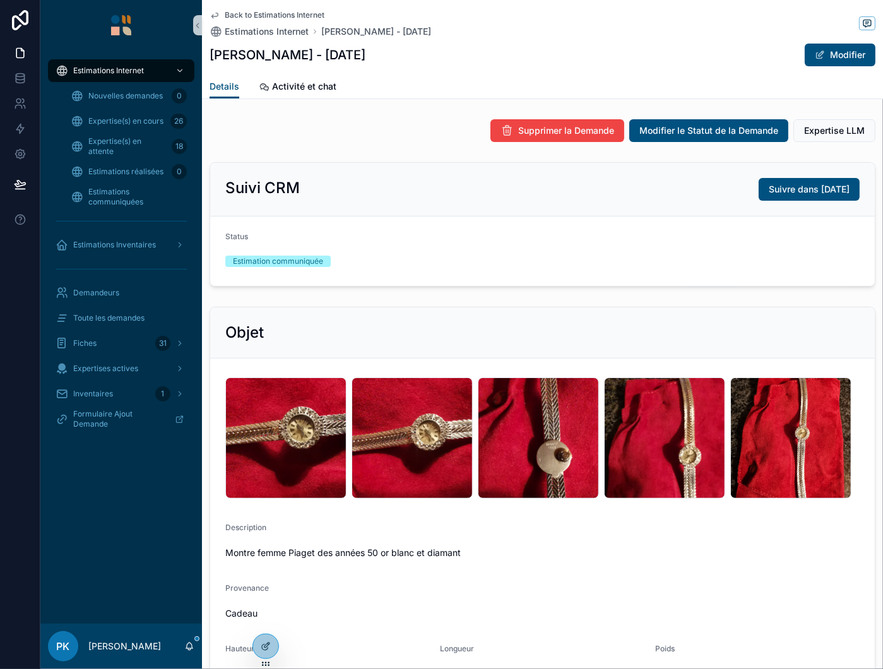
drag, startPoint x: 30, startPoint y: 485, endPoint x: 41, endPoint y: 482, distance: 11.2
click at [30, 485] on div at bounding box center [20, 334] width 40 height 669
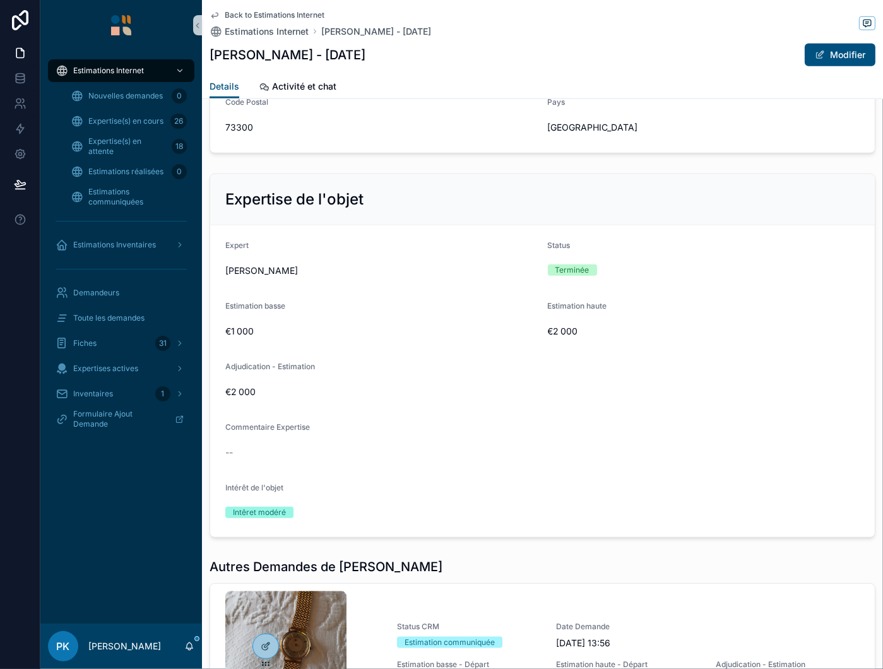
scroll to position [1389, 0]
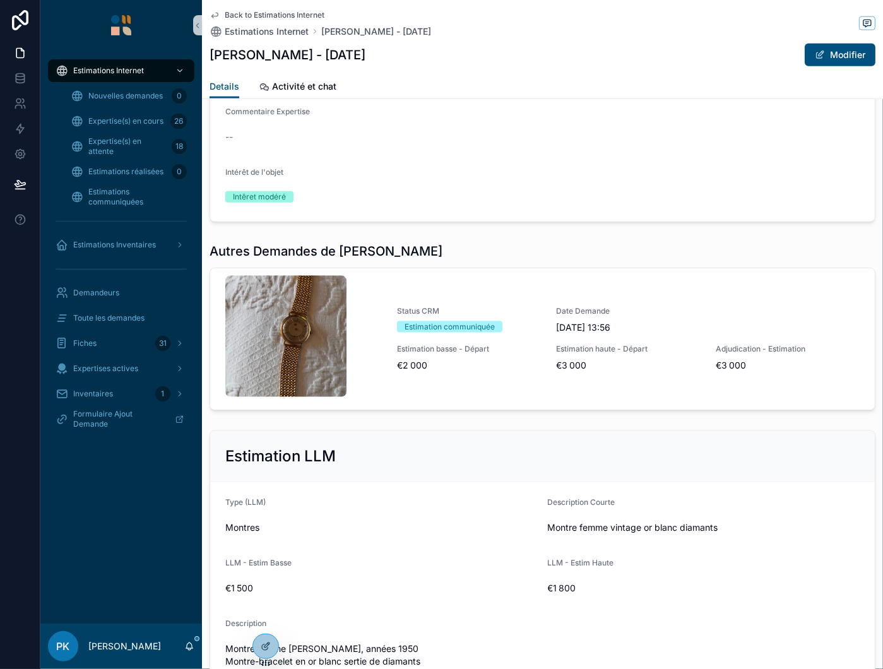
click at [291, 397] on div "scrollable content" at bounding box center [285, 336] width 121 height 121
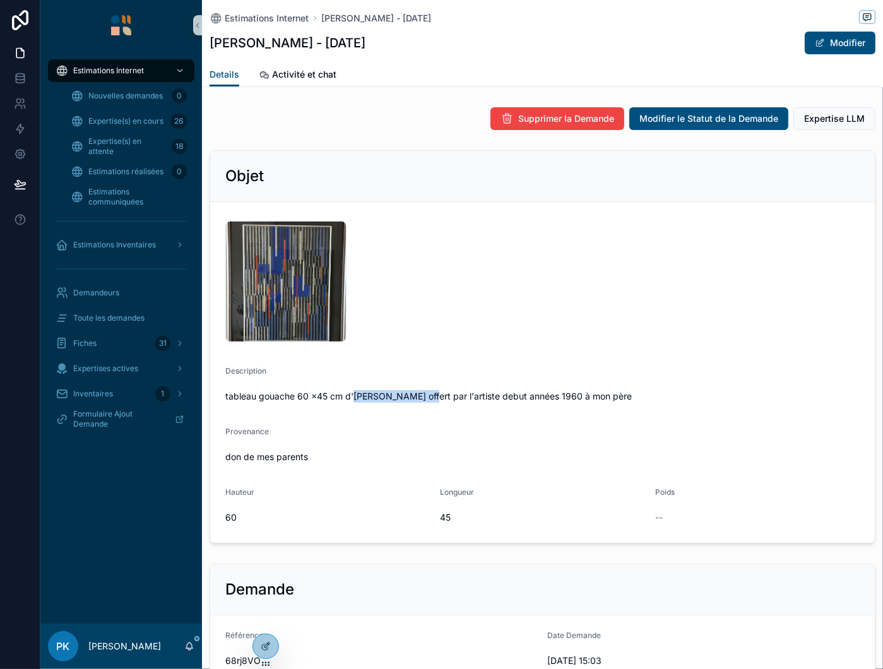
drag, startPoint x: 429, startPoint y: 396, endPoint x: 352, endPoint y: 394, distance: 77.1
click at [352, 394] on span "tableau gouache 60 x45 cm d'[PERSON_NAME] offert par l'artiste debut années 196…" at bounding box center [542, 396] width 634 height 13
copy span "[PERSON_NAME]"
click at [298, 266] on div "Fleischmann .jpg" at bounding box center [285, 281] width 121 height 121
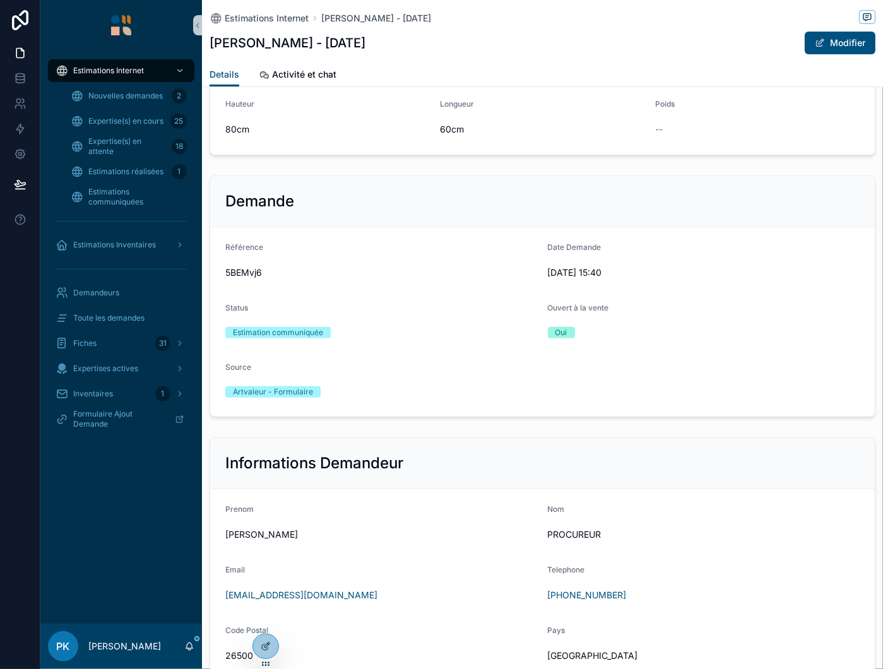
scroll to position [316, 0]
